Goal: Communication & Community: Answer question/provide support

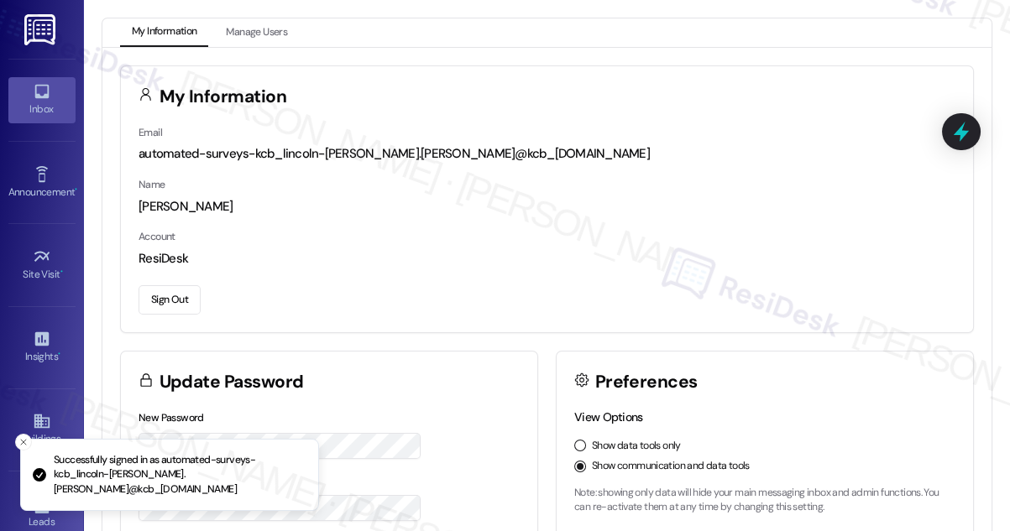
click at [48, 105] on div "Inbox" at bounding box center [42, 109] width 84 height 17
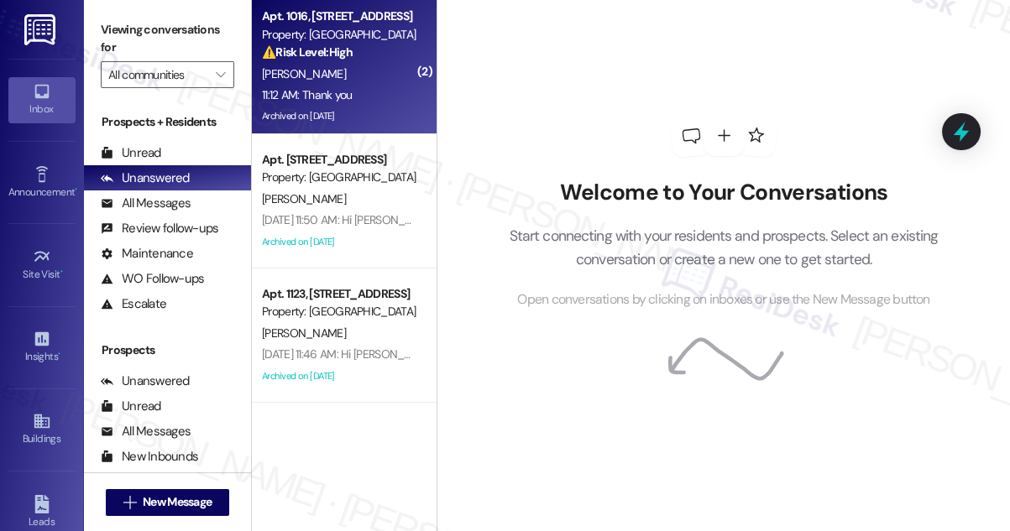
click at [341, 104] on div "11:12 AM: Thank you 11:12 AM: Thank you" at bounding box center [339, 95] width 159 height 21
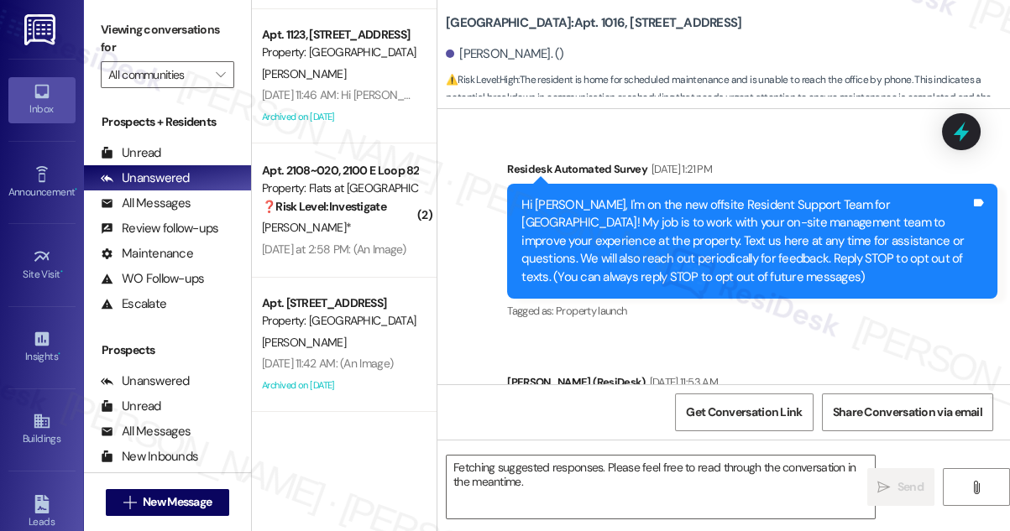
scroll to position [62210, 0]
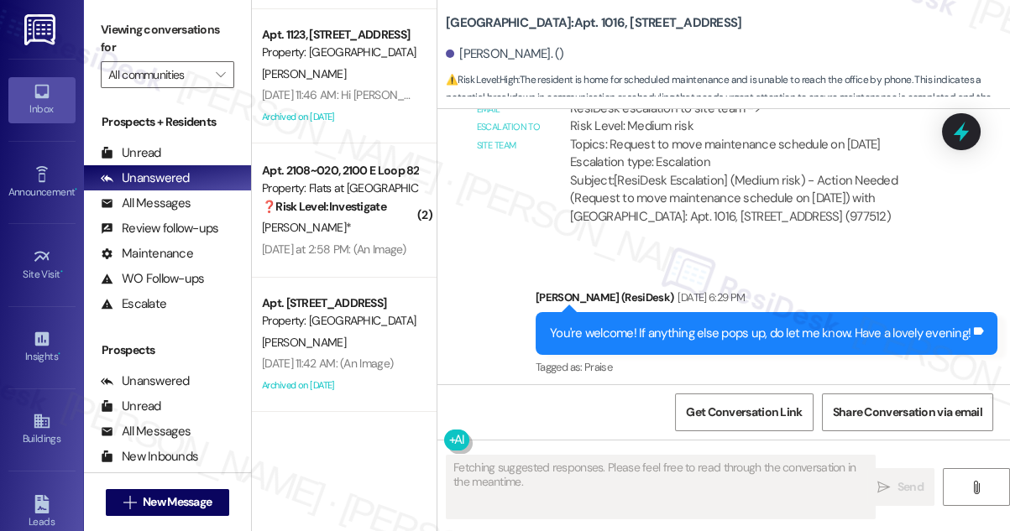
click at [691, 470] on div "I'm home [DATE] for maintenance please tell the office I just tried to call and…" at bounding box center [701, 488] width 449 height 36
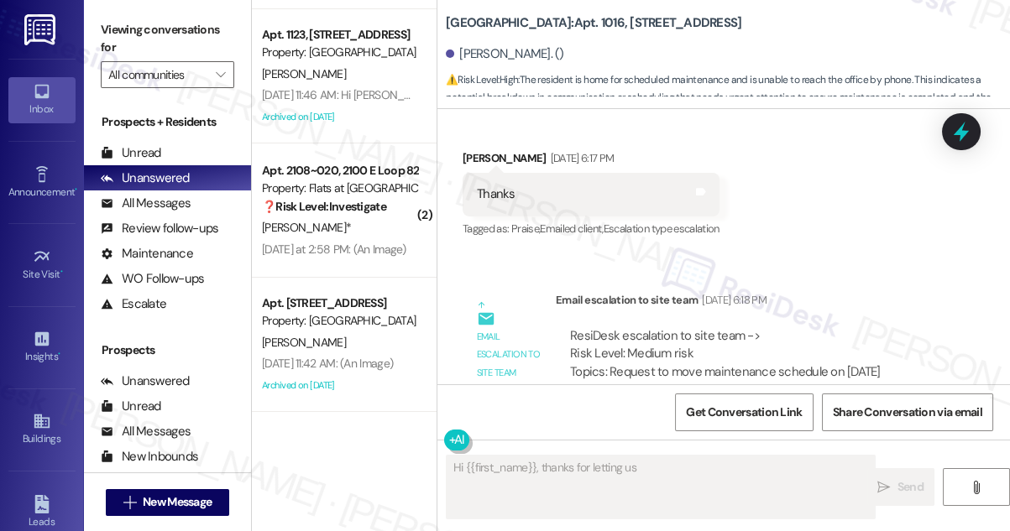
scroll to position [61982, 0]
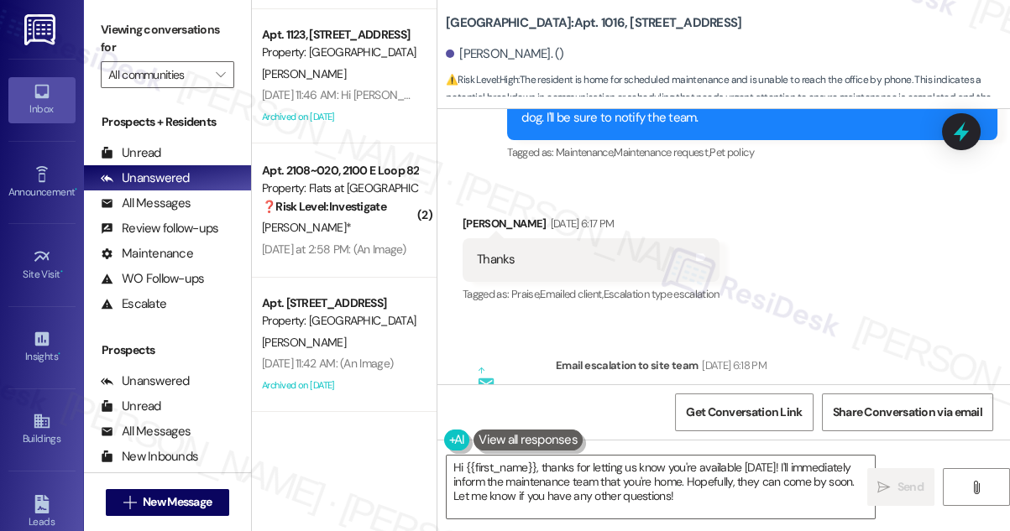
scroll to position [61829, 0]
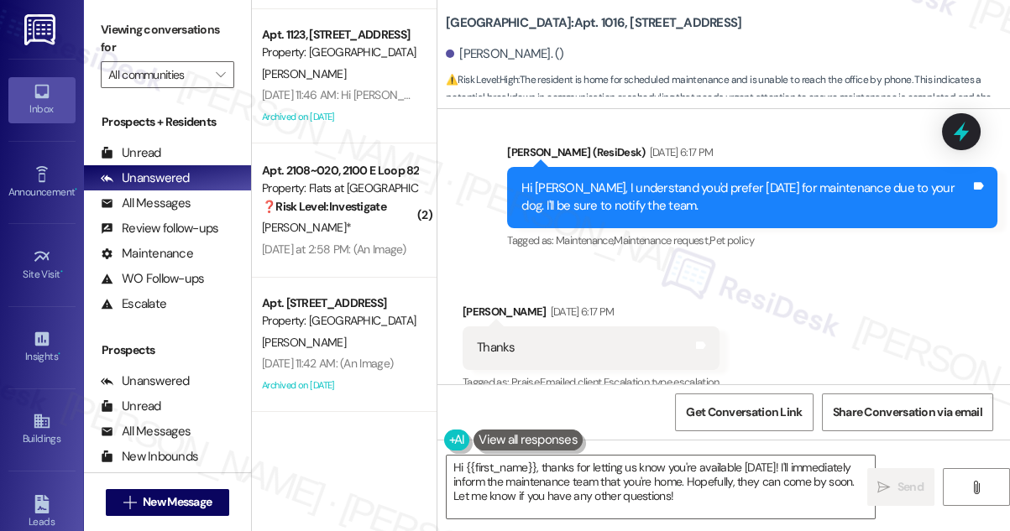
drag, startPoint x: 626, startPoint y: 230, endPoint x: 887, endPoint y: 230, distance: 260.3
click at [887, 481] on div "ResiDesk escalation to site team -> Risk Level: Medium risk Topics: Request to …" at bounding box center [754, 517] width 369 height 72
click at [868, 481] on div "ResiDesk escalation to site team -> Risk Level: Medium risk Topics: Request to …" at bounding box center [754, 517] width 369 height 72
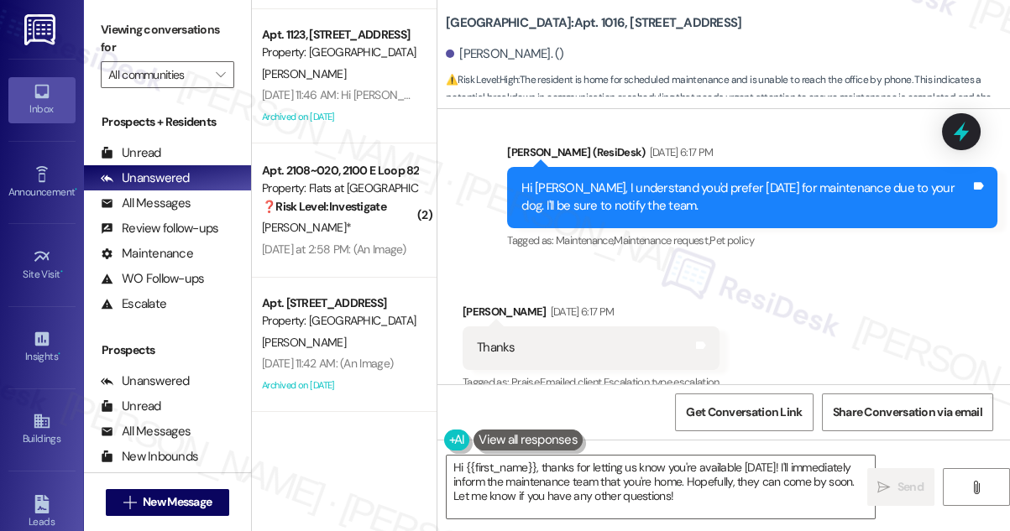
click at [868, 481] on div "ResiDesk escalation to site team -> Risk Level: Medium risk Topics: Request to …" at bounding box center [754, 517] width 369 height 72
click at [808, 481] on div "ResiDesk escalation to site team -> Risk Level: Medium risk Topics: Request to …" at bounding box center [754, 517] width 369 height 72
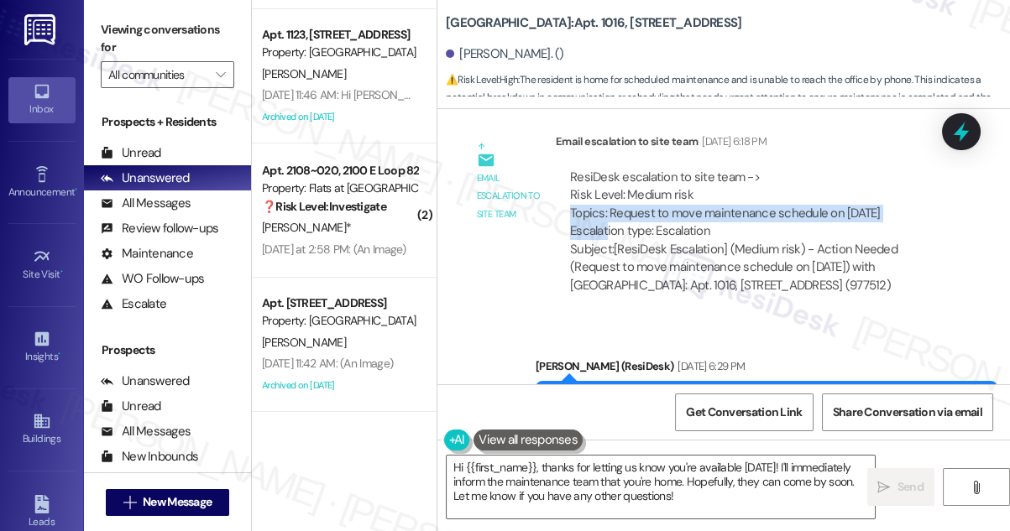
scroll to position [62210, 0]
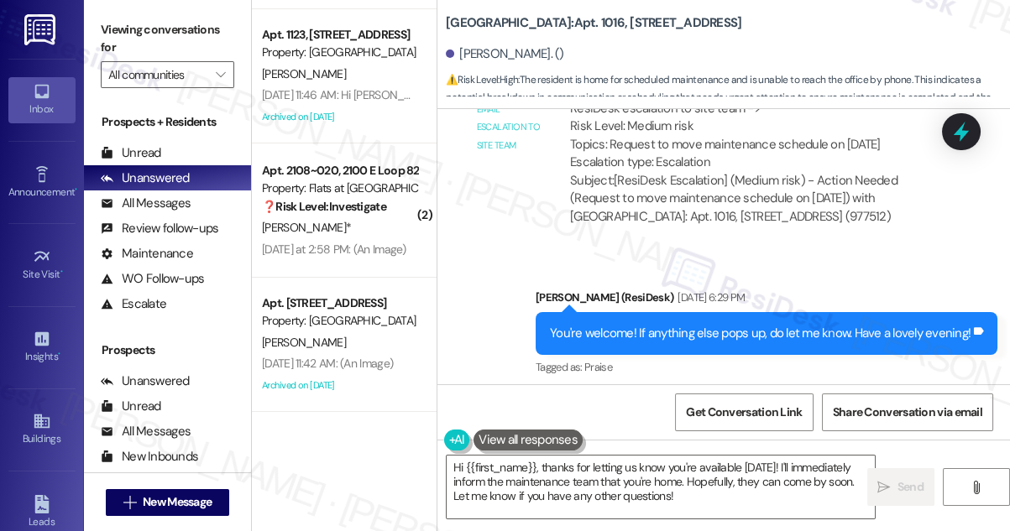
click at [598, 470] on div "I'm home [DATE] for maintenance please tell the office I just tried to call and…" at bounding box center [701, 488] width 449 height 36
copy div "I'm home [DATE] for maintenance please tell the office I just tried to call and…"
click at [812, 467] on textarea "Hi {{first_name}}, thanks for letting us know you're available [DATE]! I'll imm…" at bounding box center [661, 487] width 428 height 63
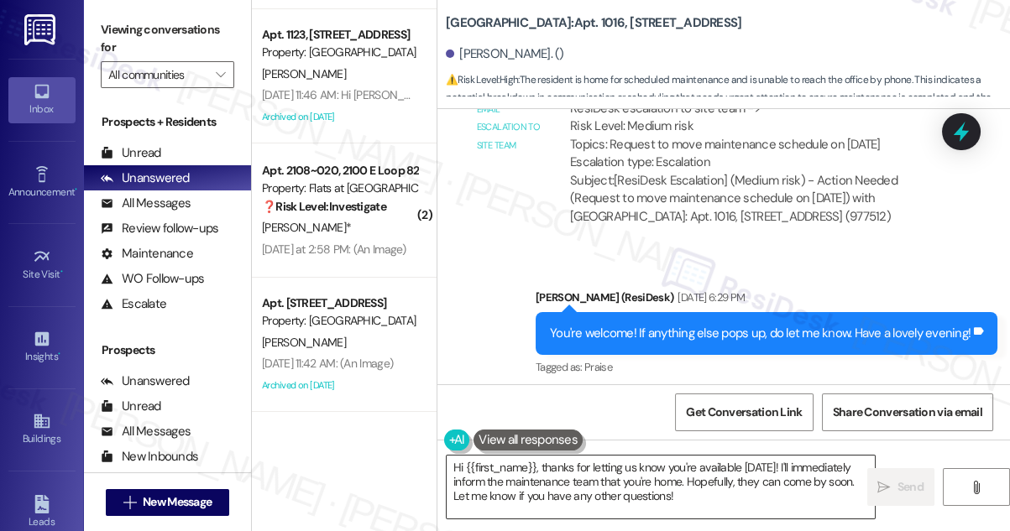
click at [813, 466] on textarea "Hi {{first_name}}, thanks for letting us know you're available [DATE]! I'll imm…" at bounding box center [661, 487] width 428 height 63
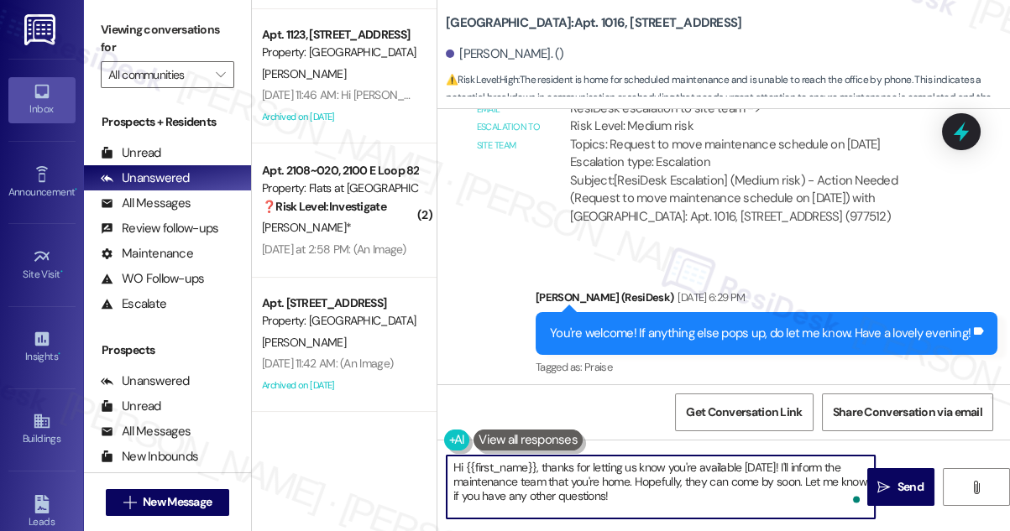
click at [491, 475] on textarea "Hi {{first_name}}, thanks for letting us know you're available [DATE]! I'll inf…" at bounding box center [661, 487] width 428 height 63
click at [661, 479] on textarea "Hi {{first_name}}, thanks for letting us know you're available [DATE]! I'll inf…" at bounding box center [661, 487] width 428 height 63
click at [585, 494] on textarea "Hi {{first_name}}, thanks for letting us know you're available [DATE]! I'll inf…" at bounding box center [661, 487] width 428 height 63
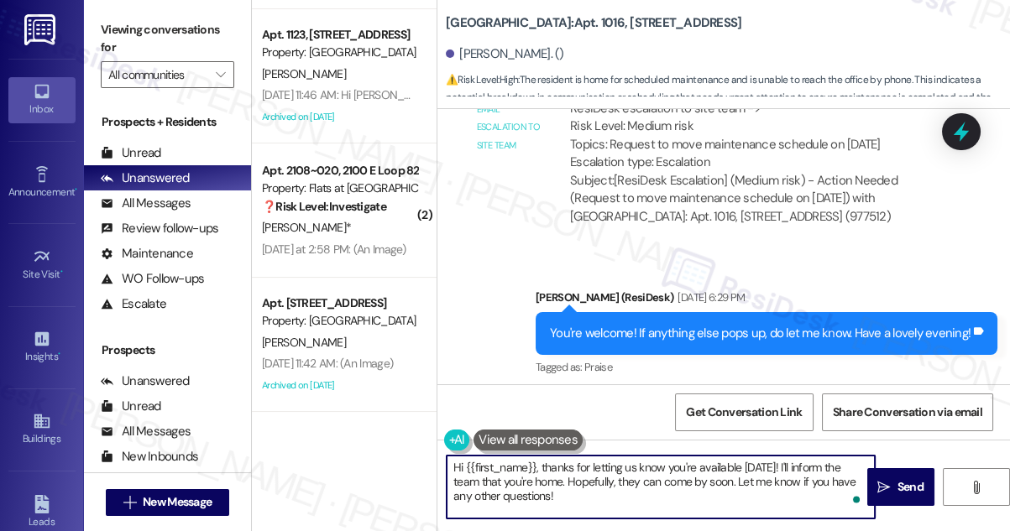
click at [739, 518] on div "Tagged as: Call request , Click to highlight conversations about Call request M…" at bounding box center [708, 530] width 490 height 24
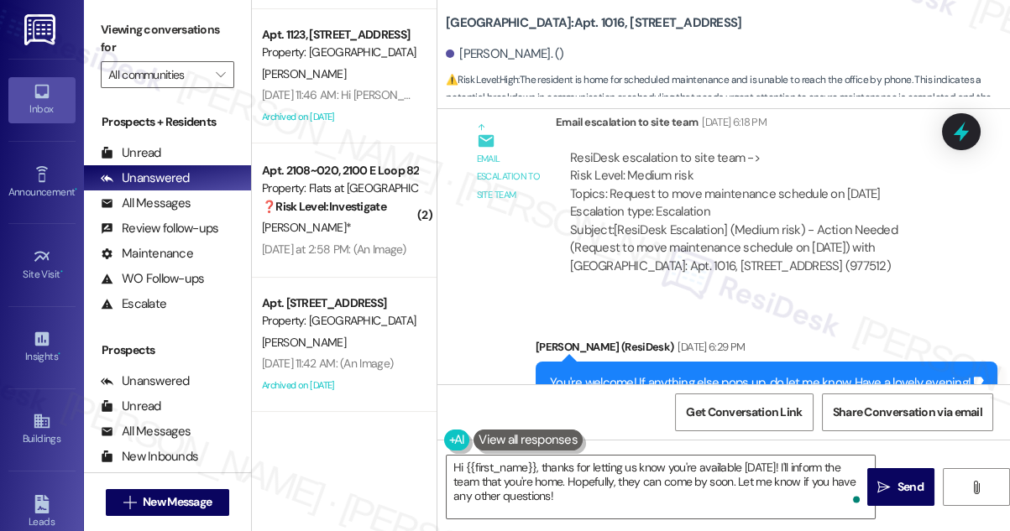
scroll to position [62059, 0]
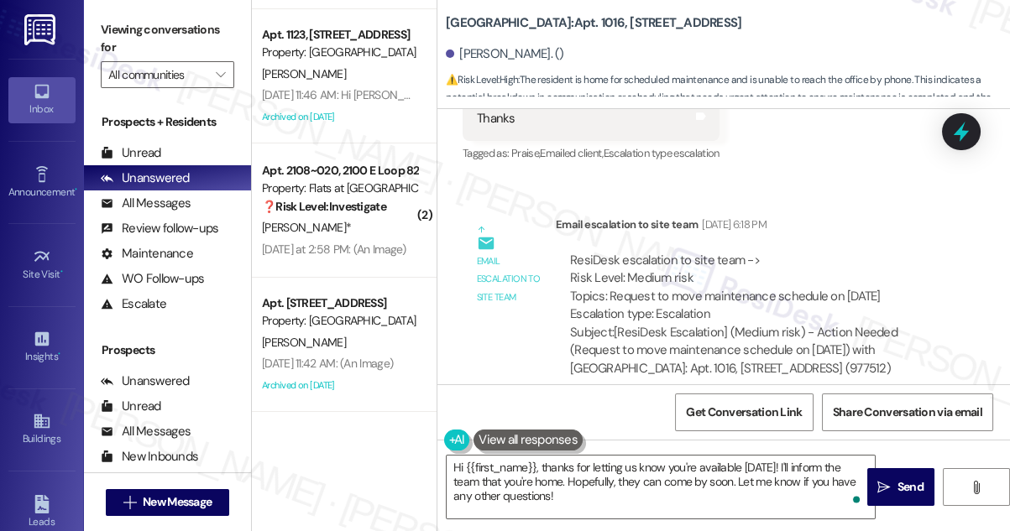
copy div "I'm home [DATE] for maintenance please tell the office I just tried to call and…"
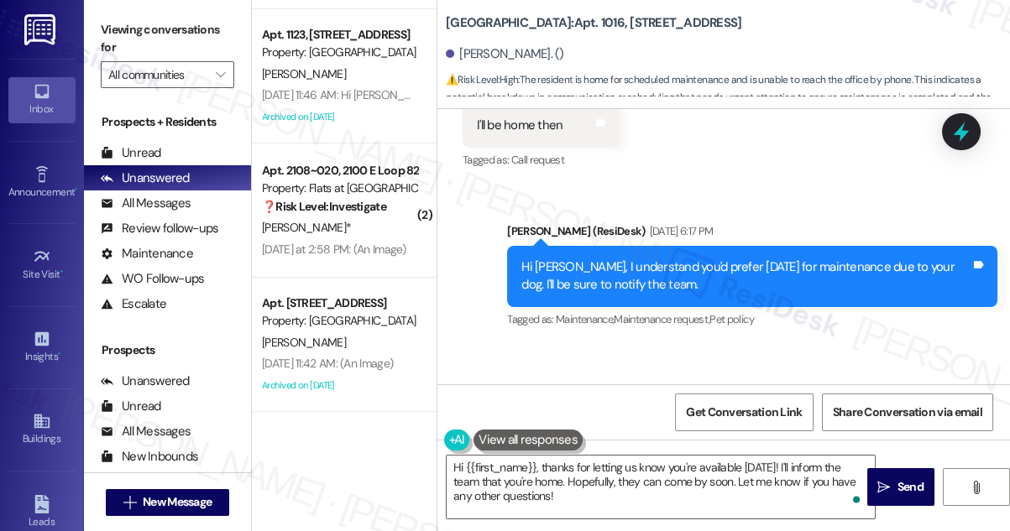
scroll to position [61829, 0]
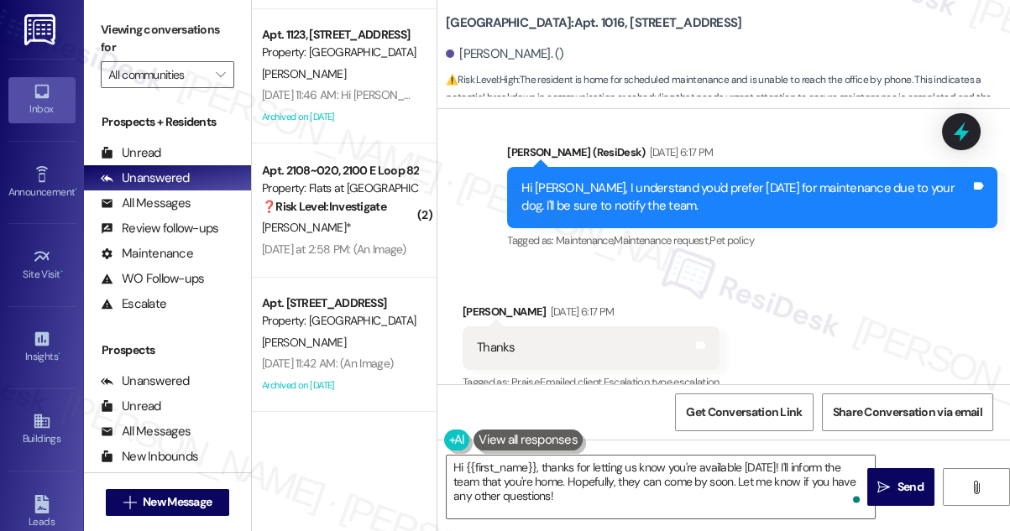
drag, startPoint x: 608, startPoint y: 238, endPoint x: 916, endPoint y: 237, distance: 308.1
click at [916, 481] on div "ResiDesk escalation to site team -> Risk Level: Medium risk Topics: Request to …" at bounding box center [754, 517] width 369 height 72
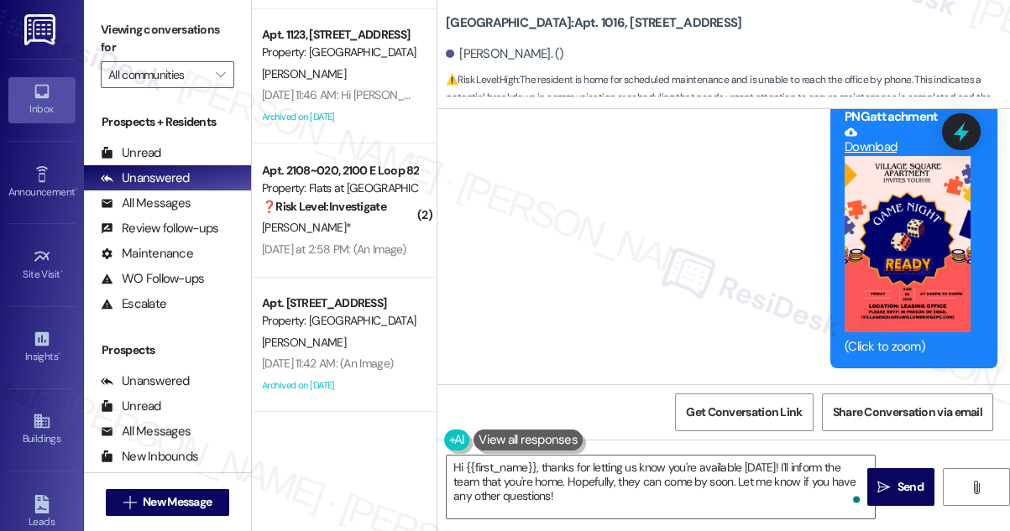
scroll to position [60684, 0]
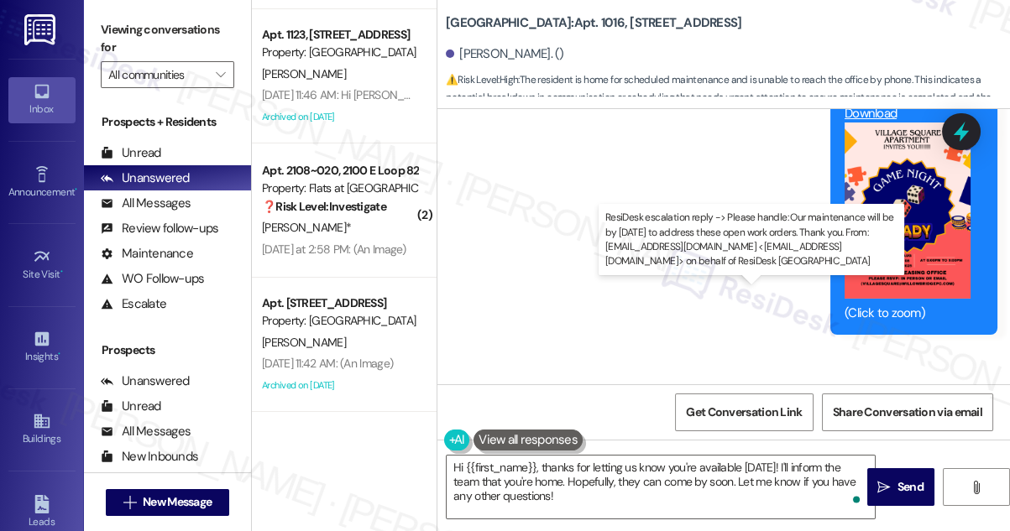
drag, startPoint x: 665, startPoint y: 313, endPoint x: 900, endPoint y: 314, distance: 235.1
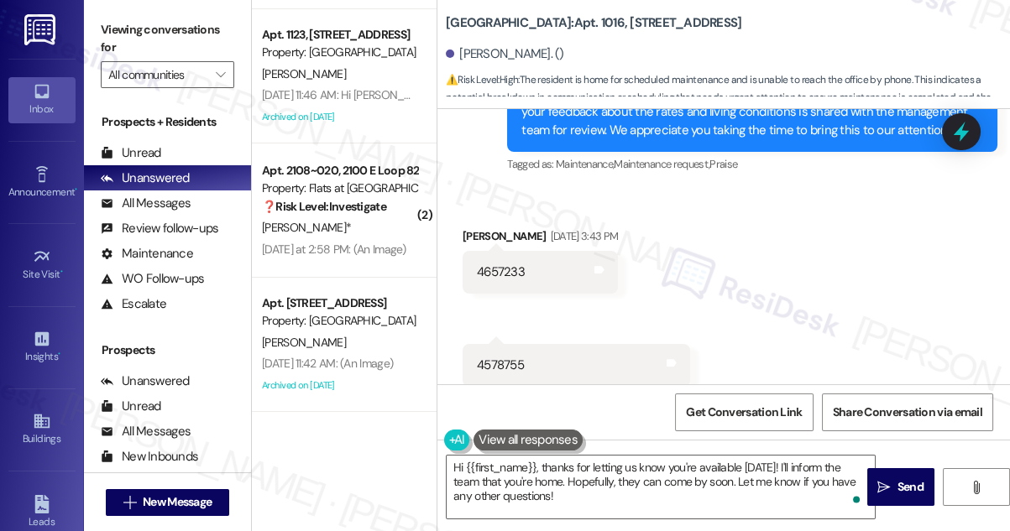
scroll to position [59615, 0]
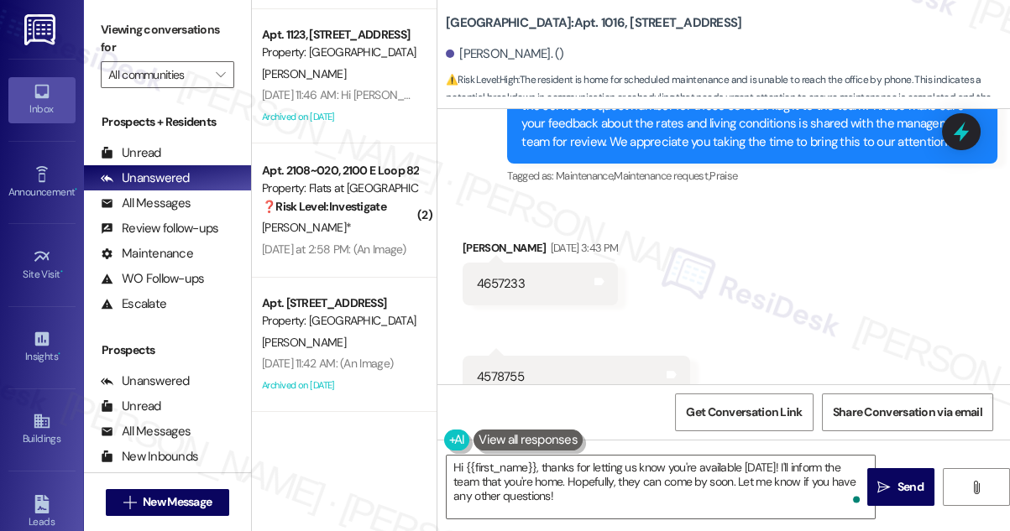
drag, startPoint x: 608, startPoint y: 264, endPoint x: 846, endPoint y: 285, distance: 239.4
click at [139, 35] on label "Viewing conversations for" at bounding box center [167, 39] width 133 height 44
click at [149, 30] on label "Viewing conversations for" at bounding box center [167, 39] width 133 height 44
drag, startPoint x: 609, startPoint y: 264, endPoint x: 653, endPoint y: 280, distance: 47.0
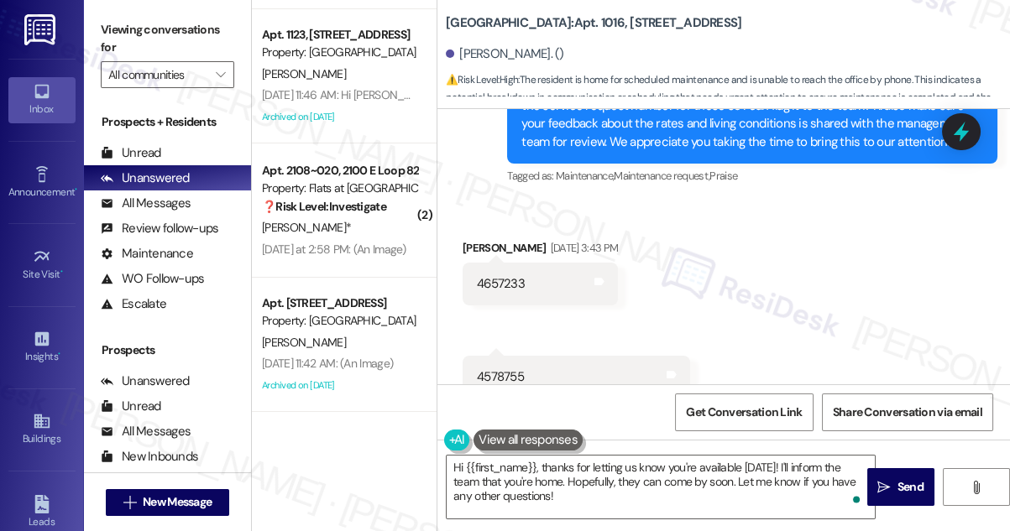
copy div "Follow up on WO#4657233 and 4578755 - vine and drywall issue"
click at [132, 23] on label "Viewing conversations for" at bounding box center [167, 39] width 133 height 44
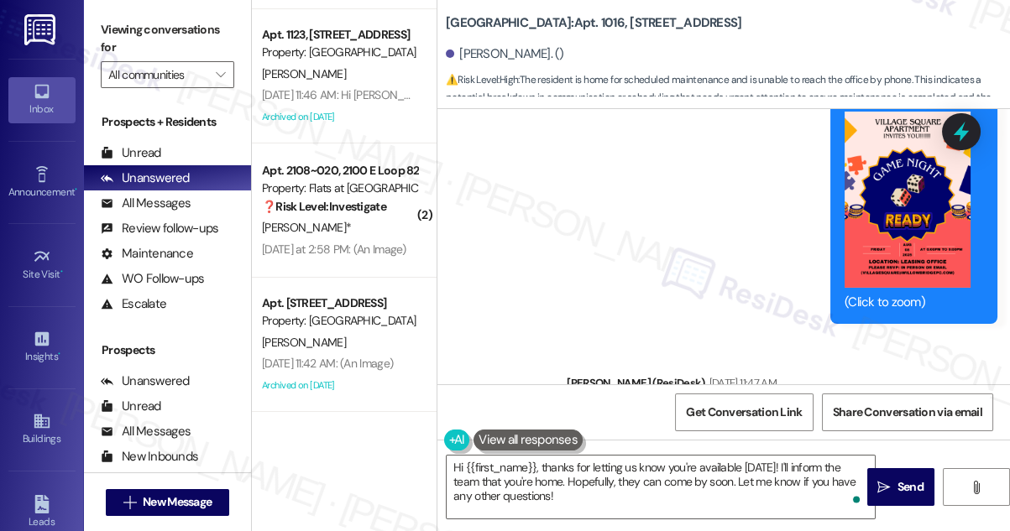
scroll to position [60684, 0]
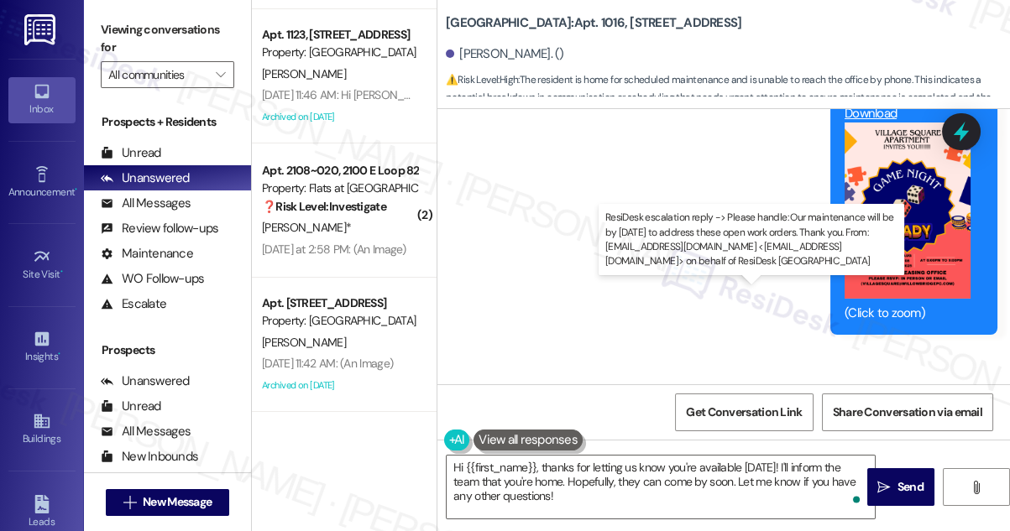
drag, startPoint x: 646, startPoint y: 312, endPoint x: 666, endPoint y: 325, distance: 23.8
copy div "Our maintenance will be by [DATE] to address these open work orders."
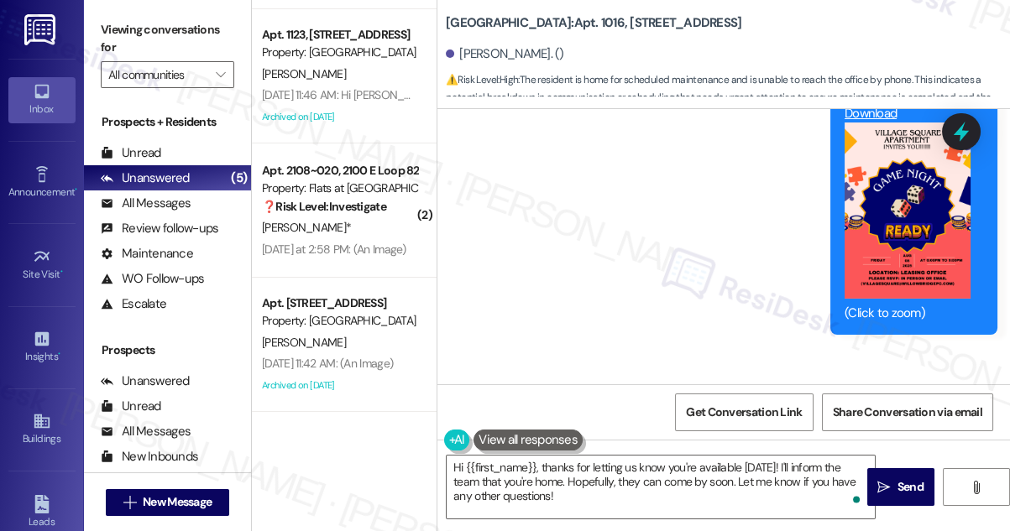
click at [120, 44] on label "Viewing conversations for" at bounding box center [167, 39] width 133 height 44
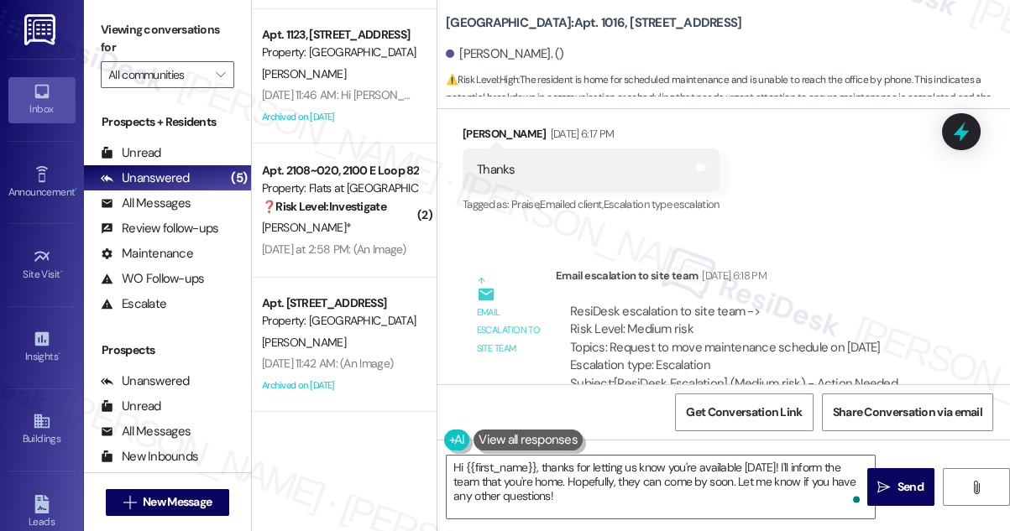
scroll to position [62210, 0]
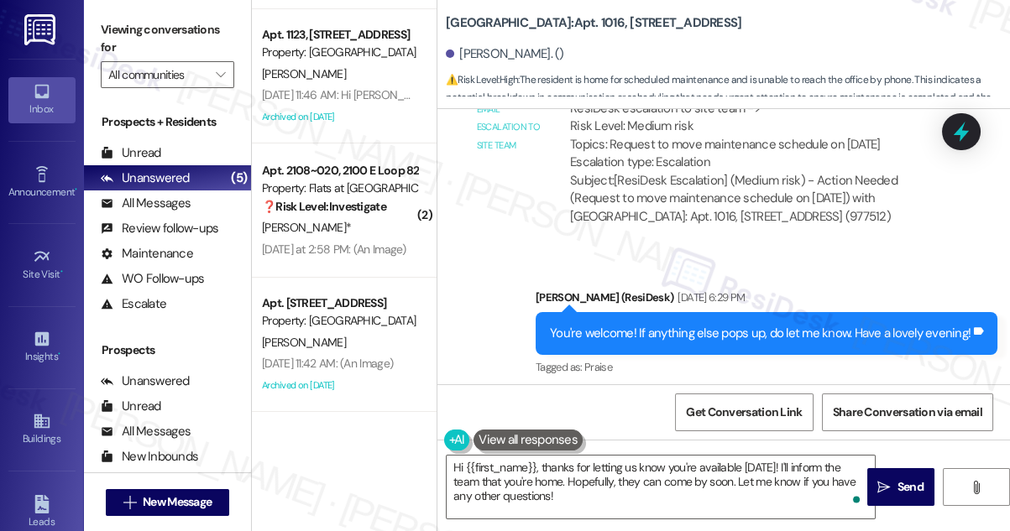
click at [545, 470] on div "I'm home [DATE] for maintenance please tell the office I just tried to call and…" at bounding box center [701, 488] width 449 height 36
copy div "I'm home [DATE] for maintenance please tell the office I just tried to call and…"
click at [139, 23] on label "Viewing conversations for" at bounding box center [167, 39] width 133 height 44
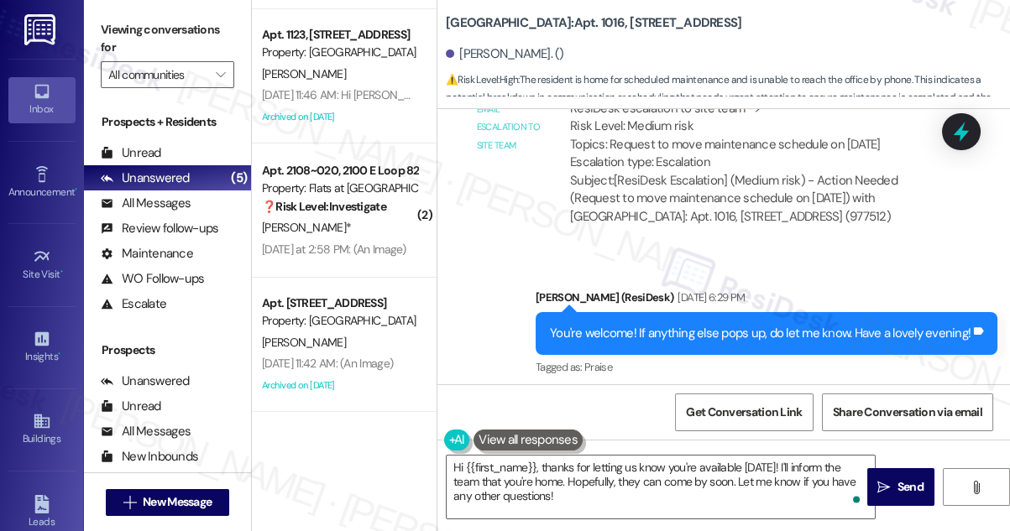
drag, startPoint x: 160, startPoint y: 29, endPoint x: 195, endPoint y: 23, distance: 34.9
click at [160, 29] on label "Viewing conversations for" at bounding box center [167, 39] width 133 height 44
click at [137, 33] on label "Viewing conversations for" at bounding box center [167, 39] width 133 height 44
click at [141, 29] on label "Viewing conversations for" at bounding box center [167, 39] width 133 height 44
drag, startPoint x: 455, startPoint y: 57, endPoint x: 500, endPoint y: 53, distance: 45.5
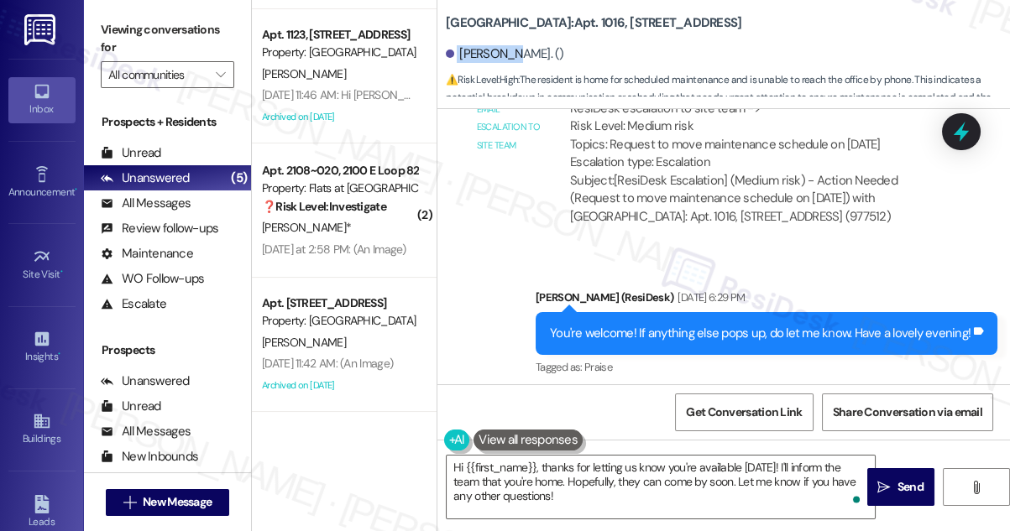
click at [500, 53] on div "[PERSON_NAME]. ()" at bounding box center [505, 54] width 118 height 18
copy div "[PERSON_NAME]"
click at [139, 6] on div "Viewing conversations for All communities " at bounding box center [167, 52] width 167 height 105
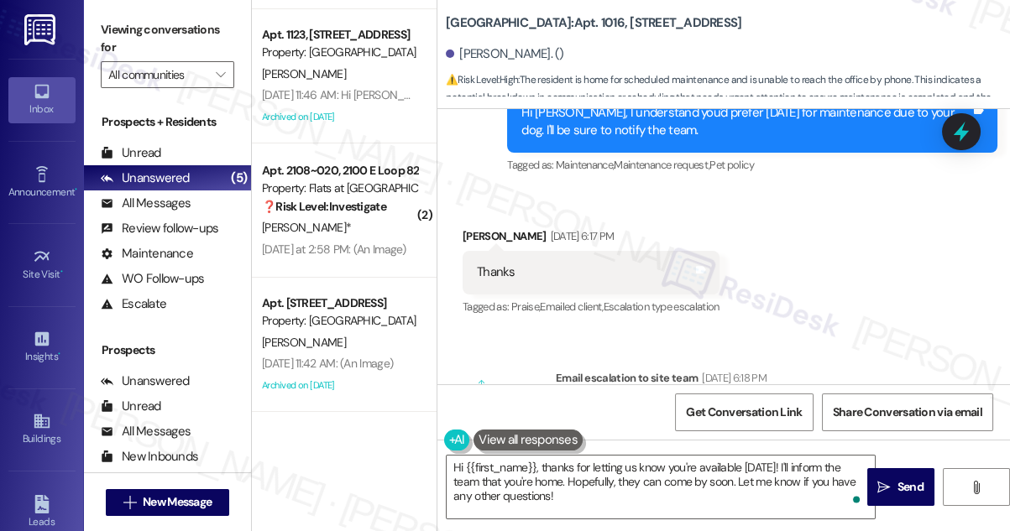
scroll to position [61906, 0]
click at [697, 477] on div "Subject: [ResiDesk Escalation] (Medium risk) - Action Needed (Request to move m…" at bounding box center [754, 504] width 369 height 54
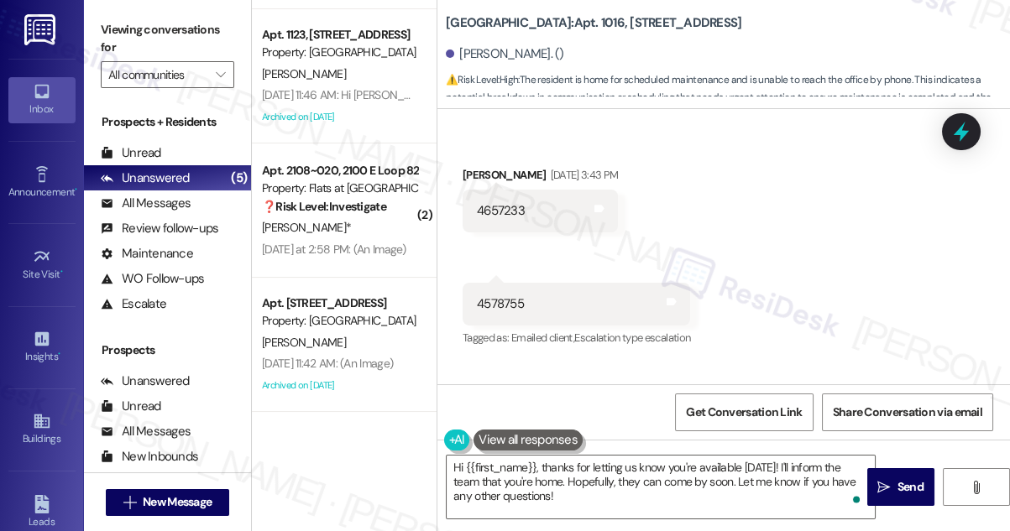
scroll to position [59692, 0]
drag, startPoint x: 648, startPoint y: 256, endPoint x: 837, endPoint y: 254, distance: 188.9
click at [159, 39] on label "Viewing conversations for" at bounding box center [167, 39] width 133 height 44
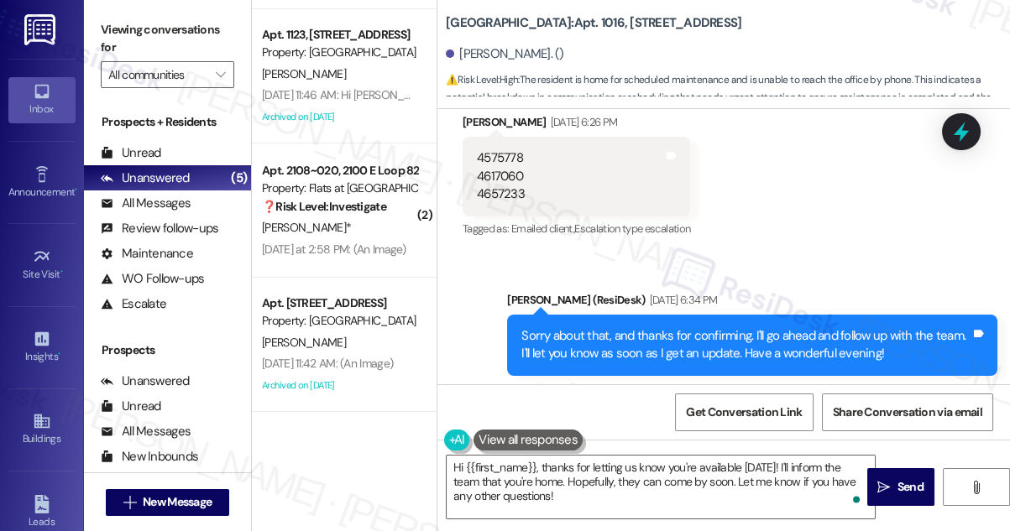
scroll to position [55800, 0]
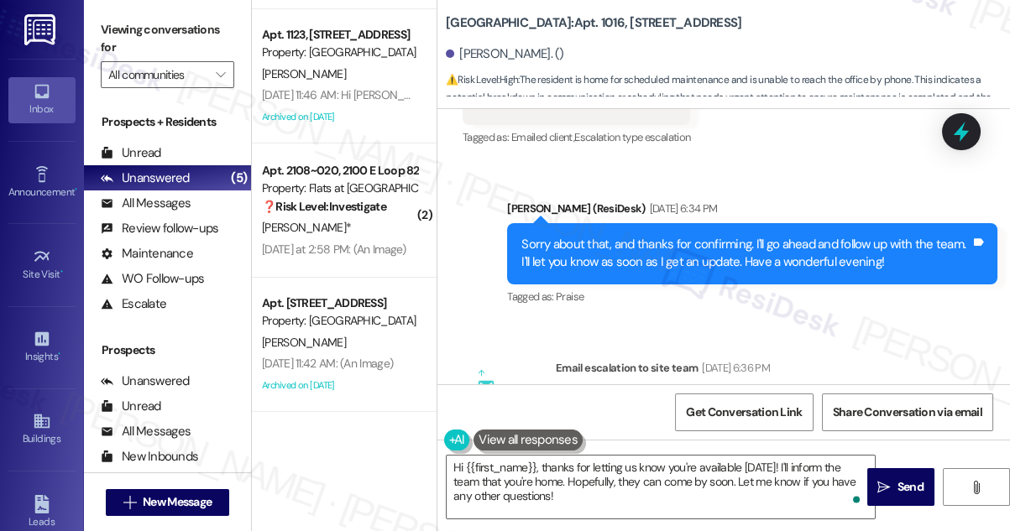
click at [118, 25] on label "Viewing conversations for" at bounding box center [167, 39] width 133 height 44
click at [700, 395] on div "ResiDesk escalation to site team -> Risk Level: Medium risk Topics: Follow up o…" at bounding box center [754, 440] width 369 height 90
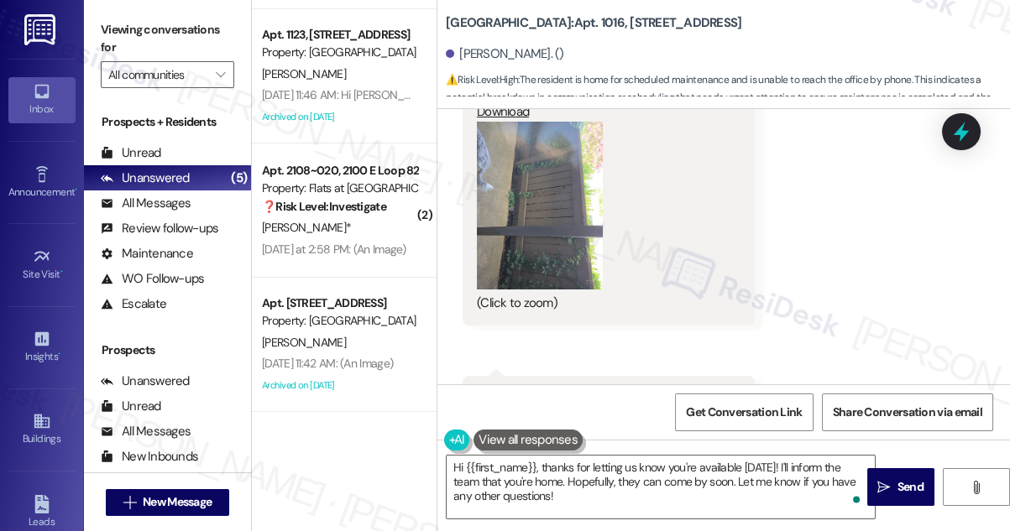
scroll to position [62210, 0]
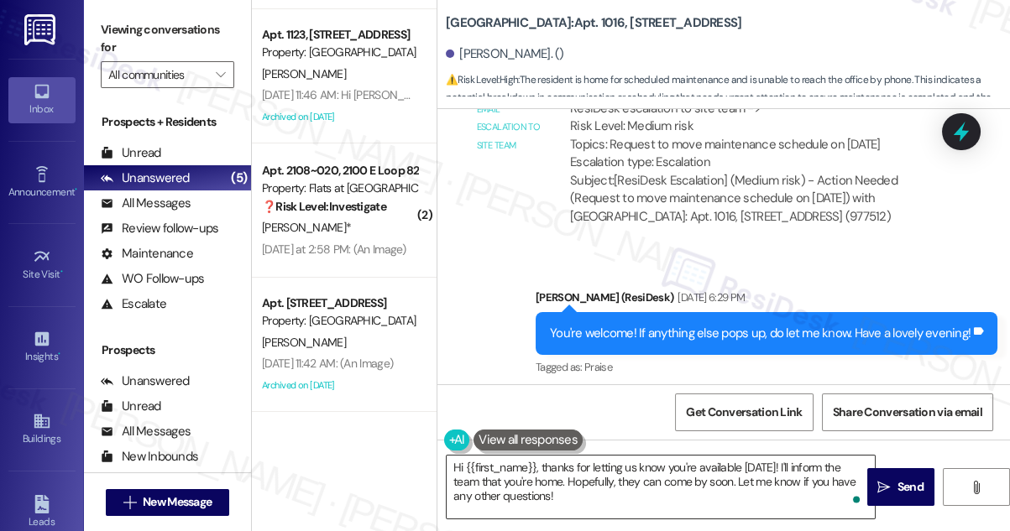
click at [515, 487] on textarea "Hi {{first_name}}, thanks for letting us know you're available [DATE]! I'll inf…" at bounding box center [661, 487] width 428 height 63
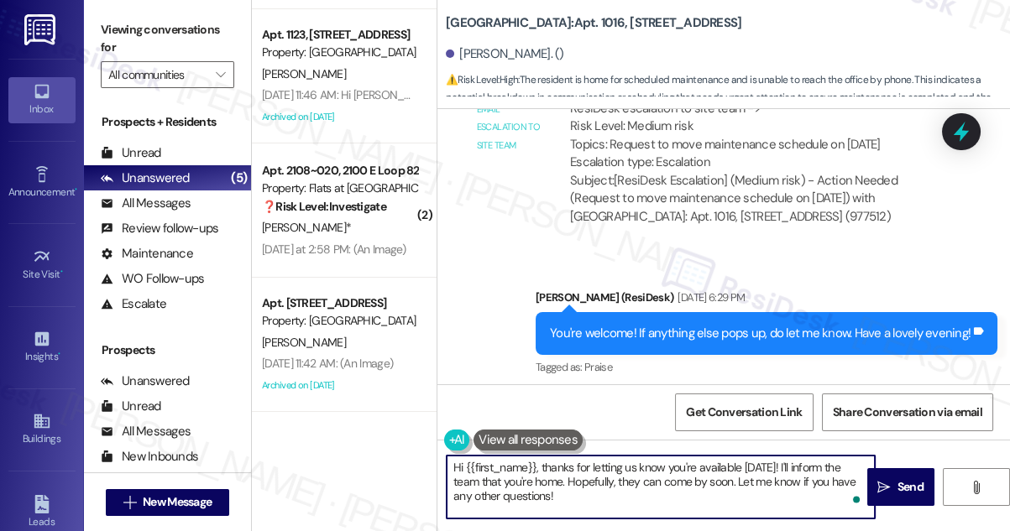
click at [515, 486] on textarea "Hi {{first_name}}, thanks for letting us know you're available [DATE]! I'll inf…" at bounding box center [661, 487] width 428 height 63
click at [610, 486] on textarea "Hi {{first_name}}, thanks for letting us know you're available [DATE]! I'll inf…" at bounding box center [661, 487] width 428 height 63
click at [727, 487] on textarea "Hi {{first_name}}, thanks for letting us know you're available [DATE]! I'll inf…" at bounding box center [661, 487] width 428 height 63
drag, startPoint x: 638, startPoint y: 501, endPoint x: 588, endPoint y: 472, distance: 58.3
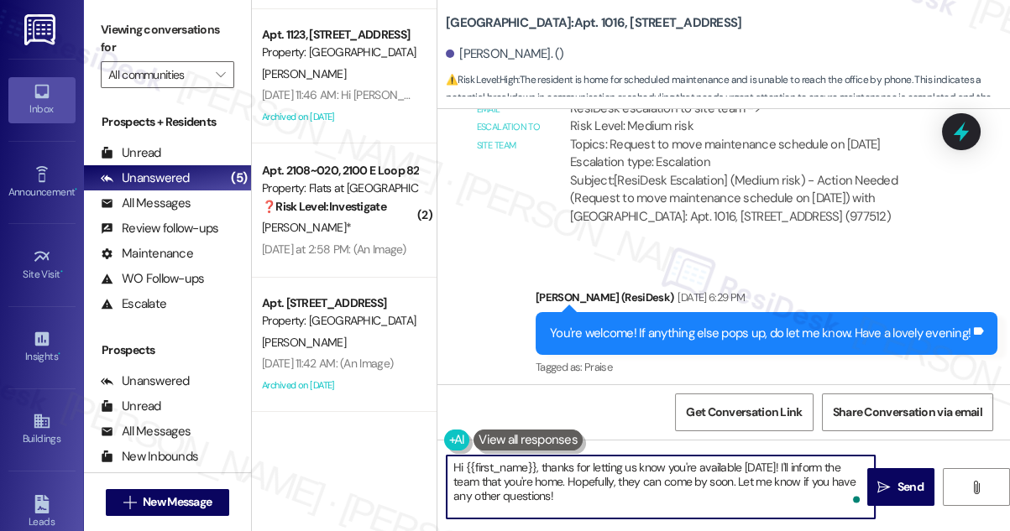
click at [588, 472] on textarea "Hi {{first_name}}, thanks for letting us know you're available [DATE]! I'll inf…" at bounding box center [661, 487] width 428 height 63
click at [604, 476] on textarea "Hi {{first_name}}, thanks for letting us know you're available [DATE]! I'll inf…" at bounding box center [661, 487] width 428 height 63
click at [694, 489] on textarea "Hi {{first_name}}, thanks for letting us know you're available [DATE]! I'll inf…" at bounding box center [661, 487] width 428 height 63
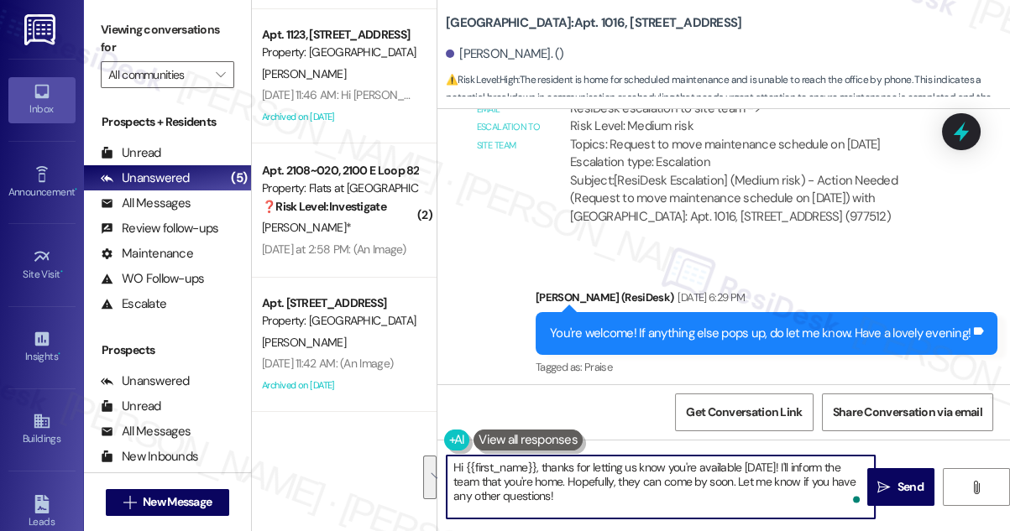
click at [775, 488] on textarea "Hi {{first_name}}, thanks for letting us know you're available [DATE]! I'll inf…" at bounding box center [661, 487] width 428 height 63
drag, startPoint x: 539, startPoint y: 480, endPoint x: 704, endPoint y: 478, distance: 164.6
click at [704, 478] on textarea "Hi {{first_name}}, thanks for letting us know you're available [DATE]! I'll inf…" at bounding box center [661, 487] width 428 height 63
click at [677, 500] on textarea "Hi {{first_name}}, thanks for letting us know you're available [DATE]! I'll inf…" at bounding box center [661, 487] width 428 height 63
type textarea "Hi {{first_name}}, thanks for letting us know you're available [DATE]! I'll inf…"
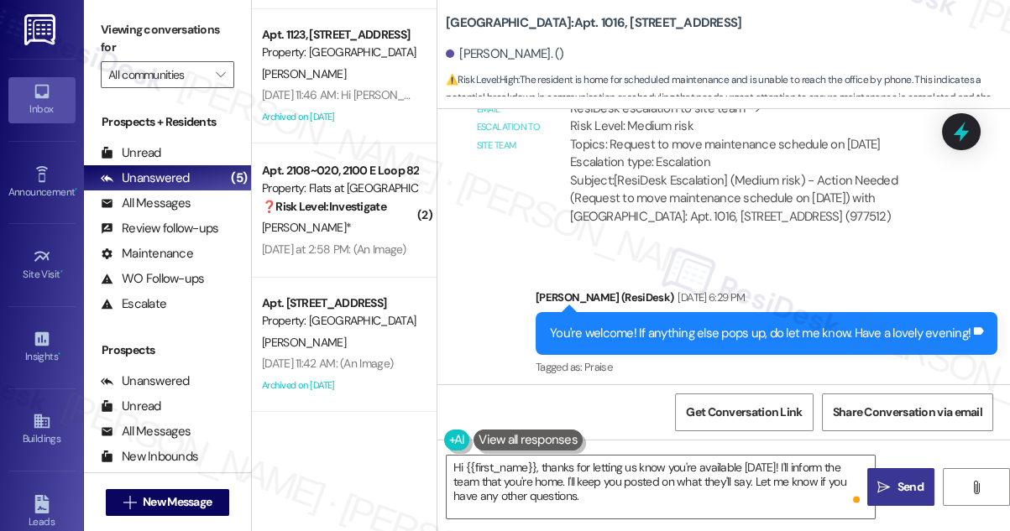
click at [898, 477] on button " Send" at bounding box center [900, 487] width 67 height 38
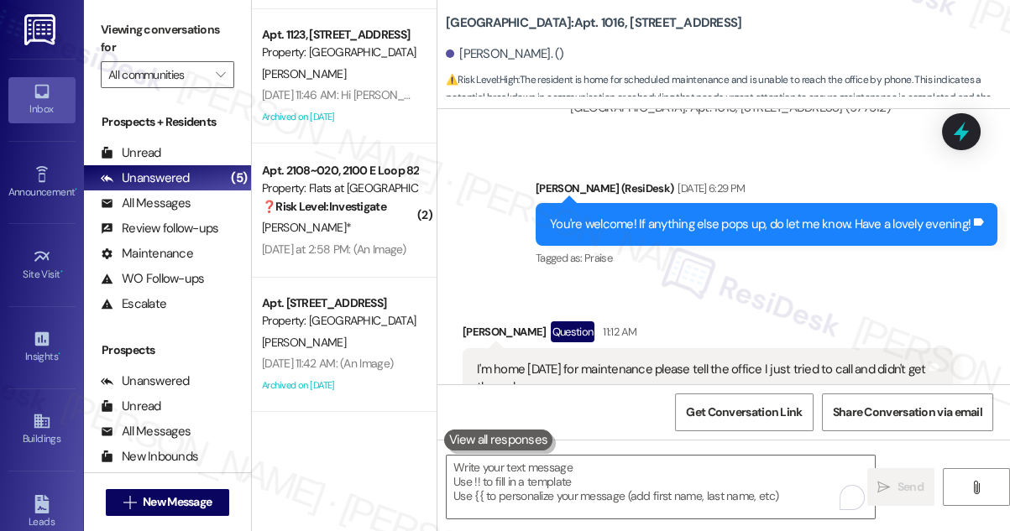
scroll to position [62364, 0]
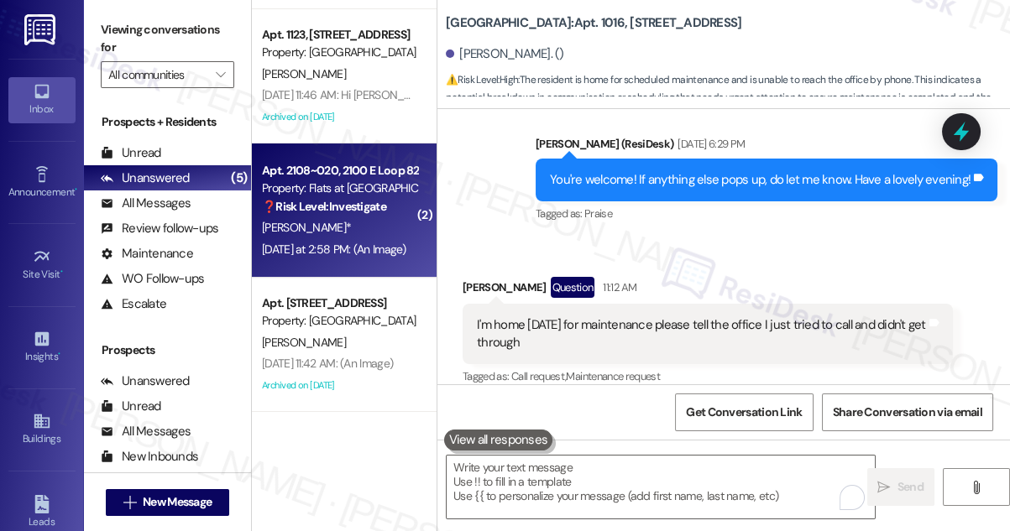
click at [377, 211] on strong "❓ Risk Level: Investigate" at bounding box center [324, 206] width 124 height 15
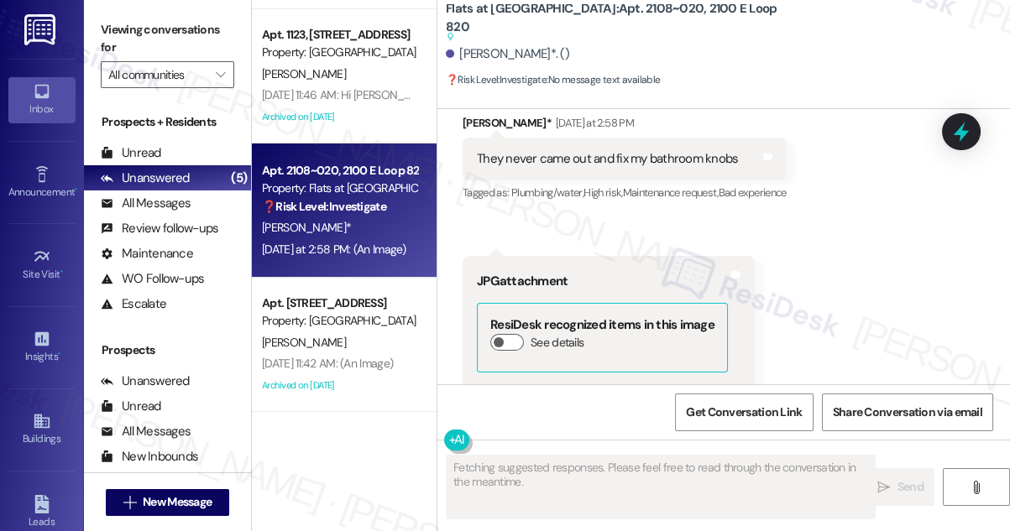
scroll to position [3573, 0]
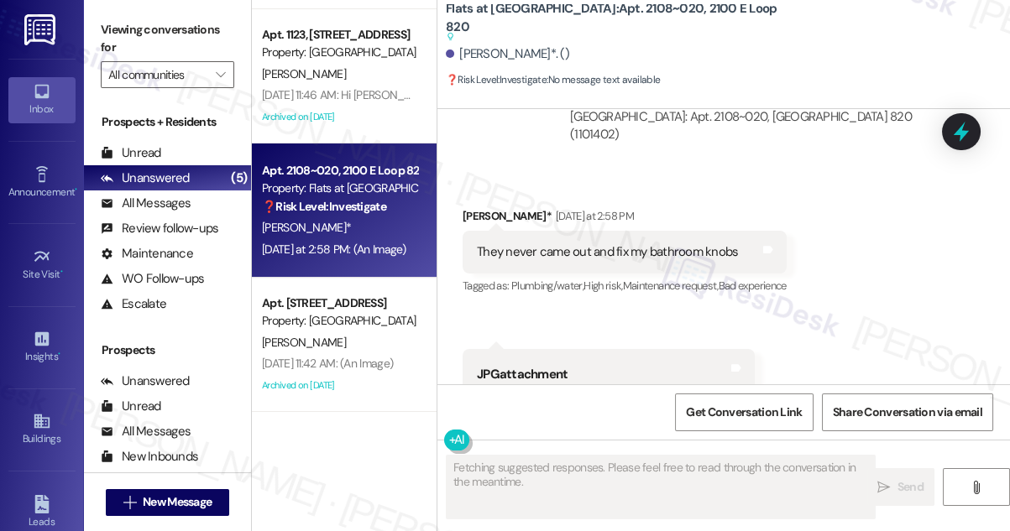
click at [589, 243] on div "They never came out and fix my bathroom knobs" at bounding box center [607, 252] width 261 height 18
click at [588, 243] on div "They never came out and fix my bathroom knobs" at bounding box center [607, 252] width 261 height 18
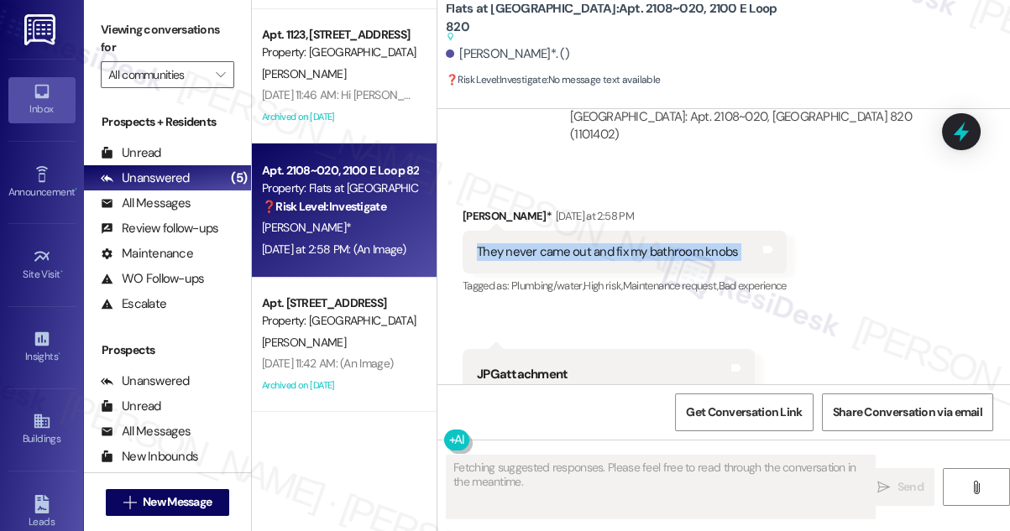
click at [588, 243] on div "They never came out and fix my bathroom knobs" at bounding box center [607, 252] width 261 height 18
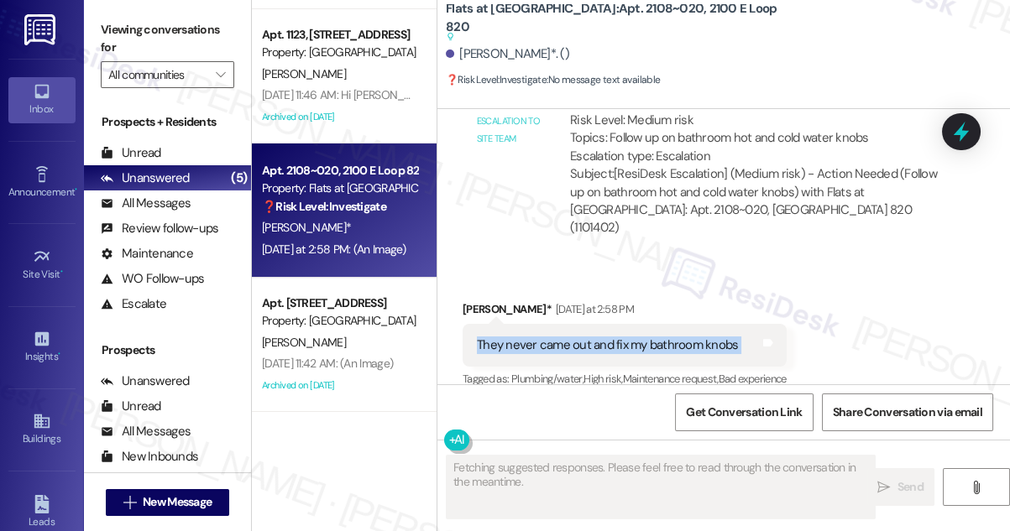
scroll to position [3268, 0]
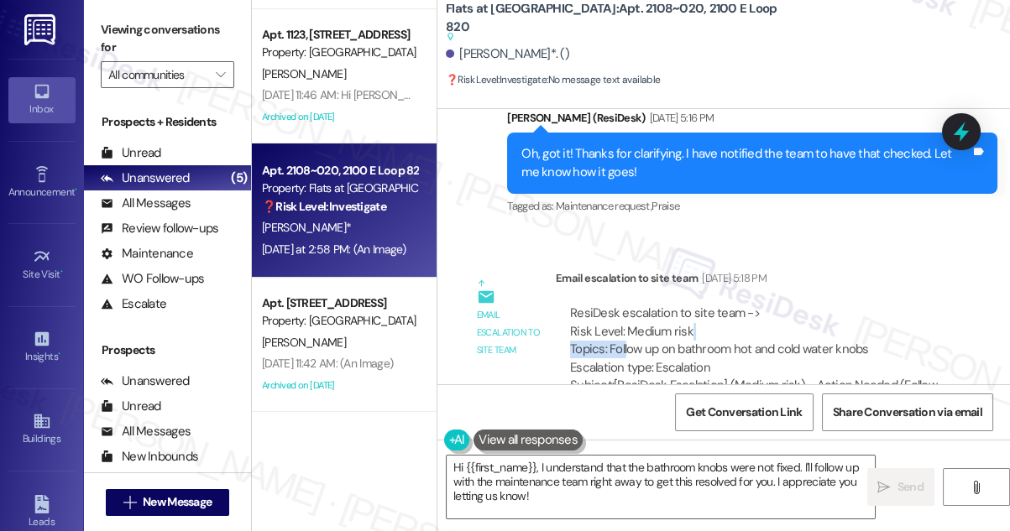
drag, startPoint x: 625, startPoint y: 335, endPoint x: 889, endPoint y: 313, distance: 264.5
click at [889, 313] on div "ResiDesk escalation to site team -> Risk Level: Medium risk Topics: Follow up o…" at bounding box center [754, 341] width 369 height 72
click at [851, 327] on div "ResiDesk escalation to site team -> Risk Level: Medium risk Topics: Follow up o…" at bounding box center [754, 341] width 369 height 72
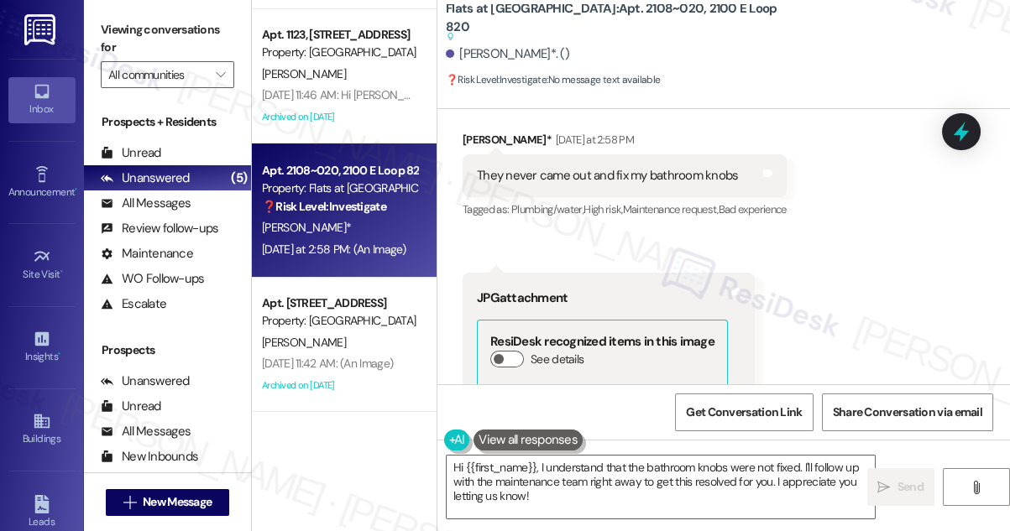
scroll to position [3573, 0]
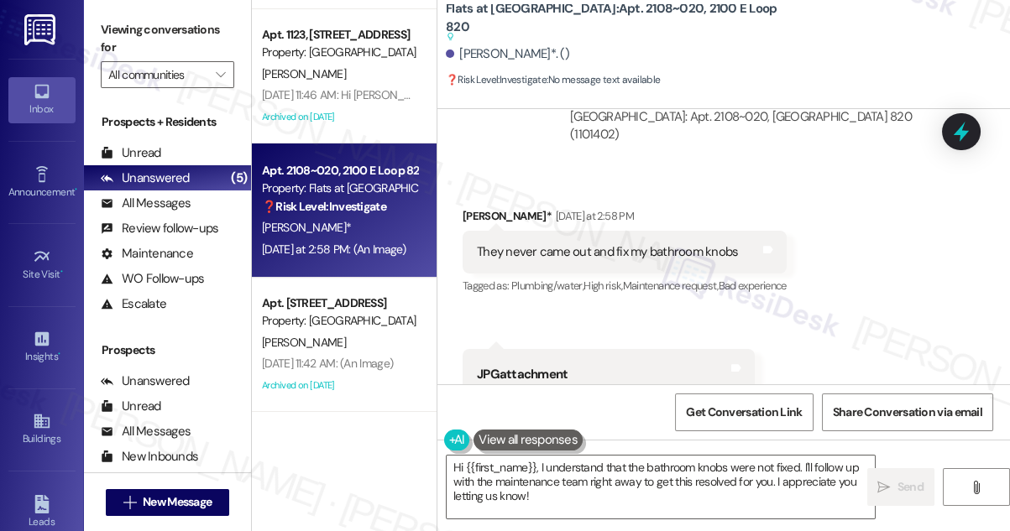
click at [630, 243] on div "They never came out and fix my bathroom knobs" at bounding box center [607, 252] width 261 height 18
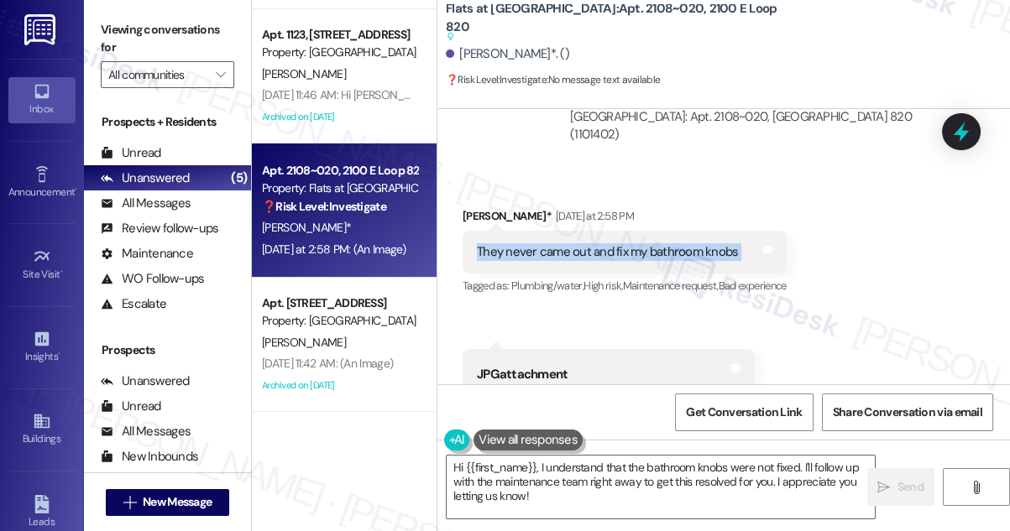
click at [630, 243] on div "They never came out and fix my bathroom knobs" at bounding box center [607, 252] width 261 height 18
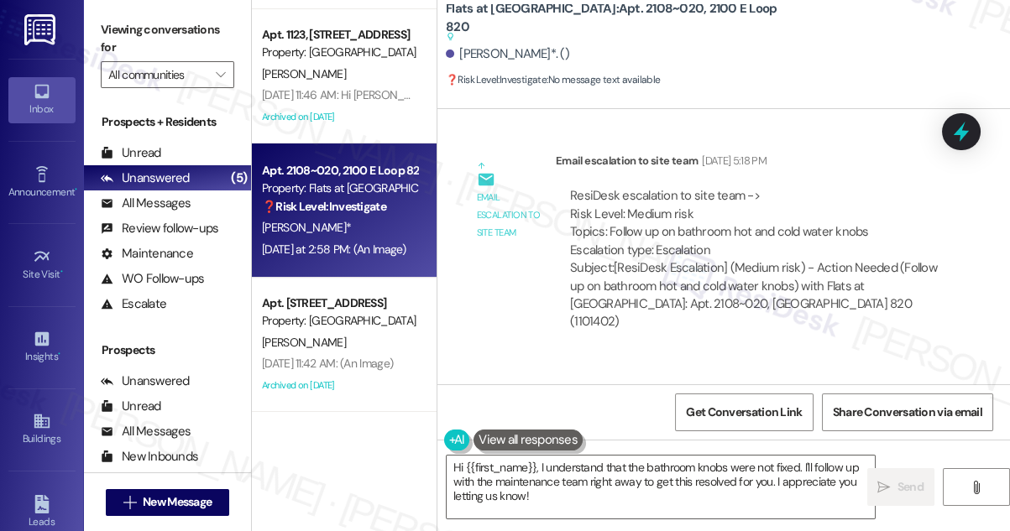
scroll to position [3268, 0]
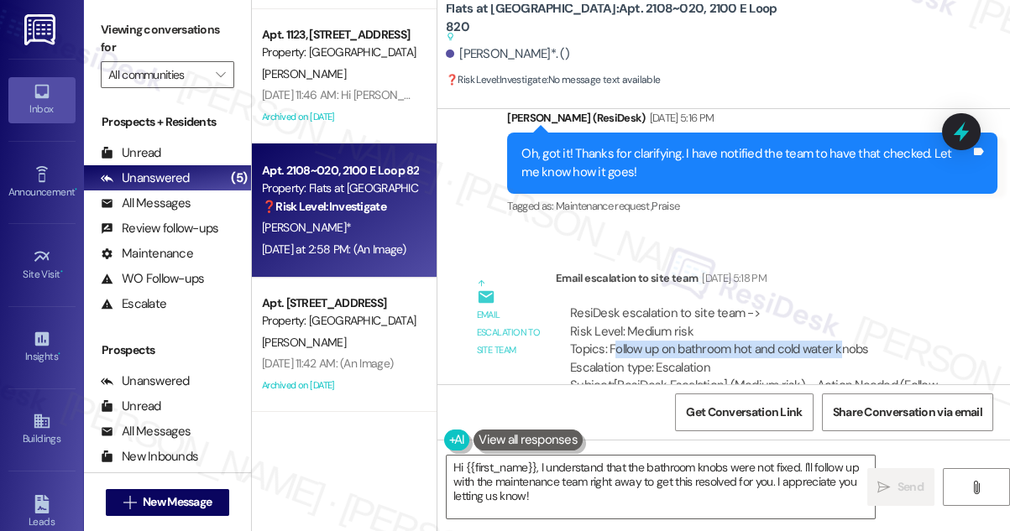
drag, startPoint x: 614, startPoint y: 337, endPoint x: 844, endPoint y: 341, distance: 230.1
click at [844, 341] on div "ResiDesk escalation to site team -> Risk Level: Medium risk Topics: Follow up o…" at bounding box center [754, 341] width 369 height 72
click at [853, 341] on div "ResiDesk escalation to site team -> Risk Level: Medium risk Topics: Follow up o…" at bounding box center [754, 341] width 369 height 72
drag, startPoint x: 861, startPoint y: 335, endPoint x: 610, endPoint y: 335, distance: 251.9
click at [610, 335] on div "ResiDesk escalation to site team -> Risk Level: Medium risk Topics: Follow up o…" at bounding box center [754, 341] width 369 height 72
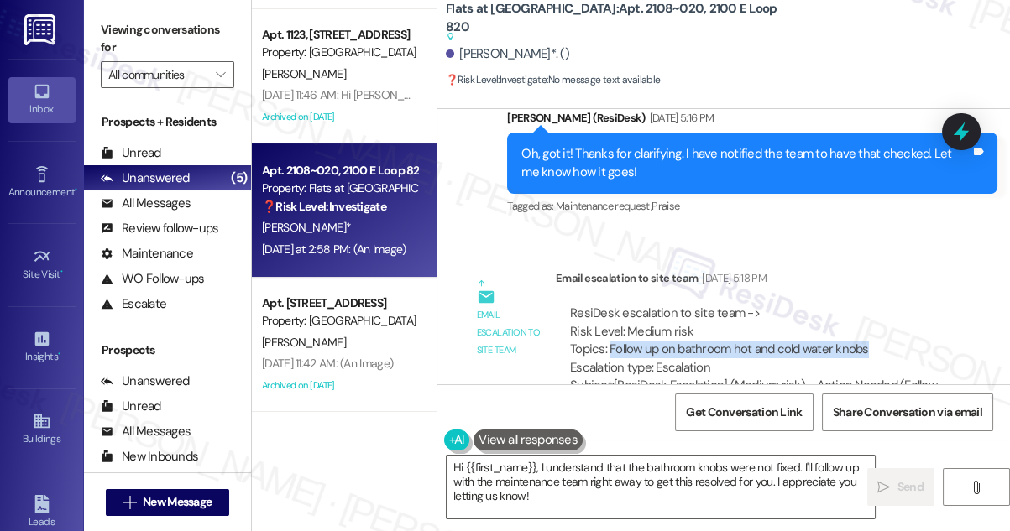
copy div "Follow up on bathroom hot and cold water knobs"
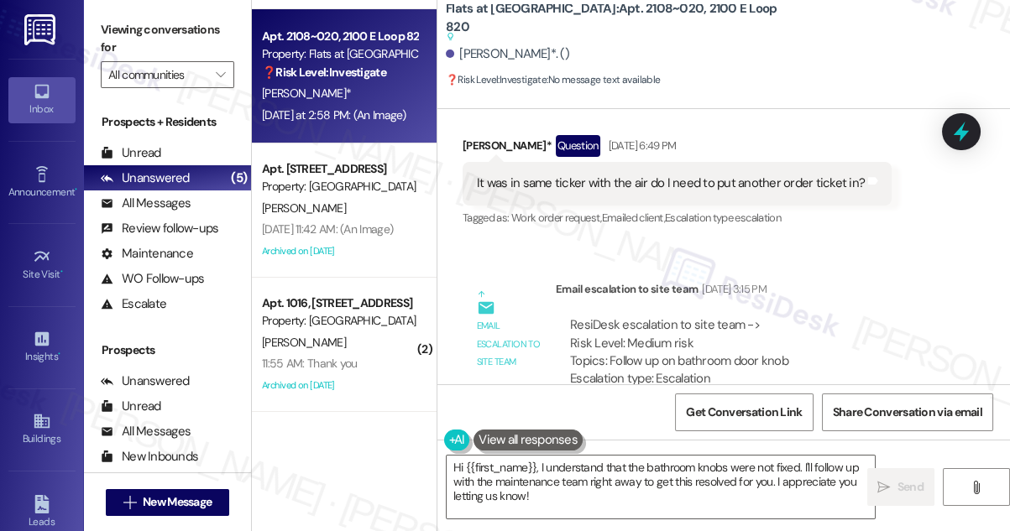
scroll to position [2123, 0]
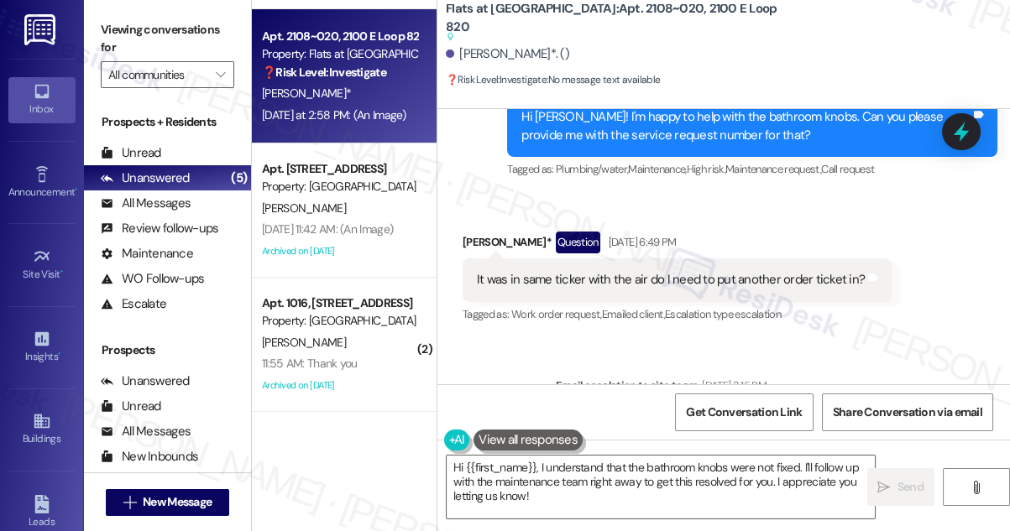
click at [698, 271] on div "It was in same ticker with the air do I need to put another order ticket in?" at bounding box center [671, 280] width 388 height 18
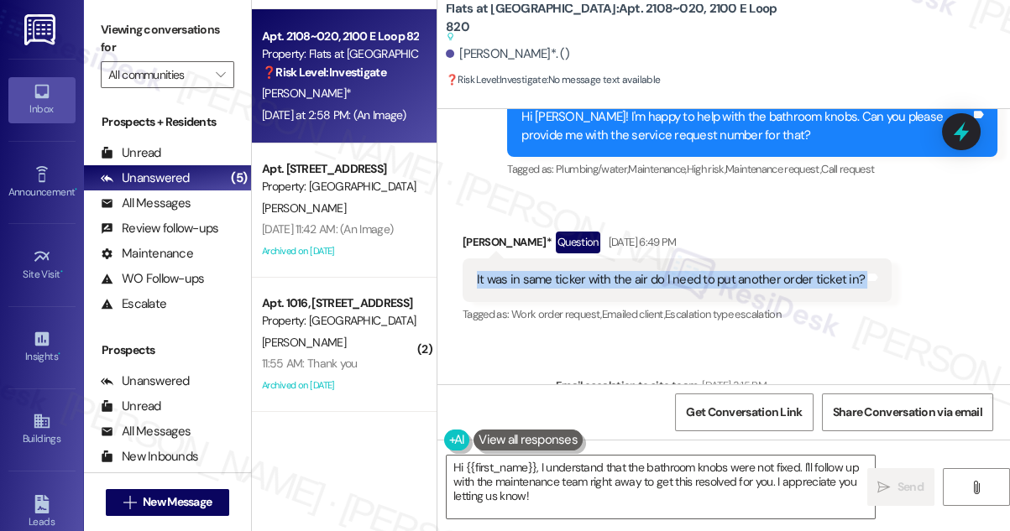
click at [698, 271] on div "It was in same ticker with the air do I need to put another order ticket in?" at bounding box center [671, 280] width 388 height 18
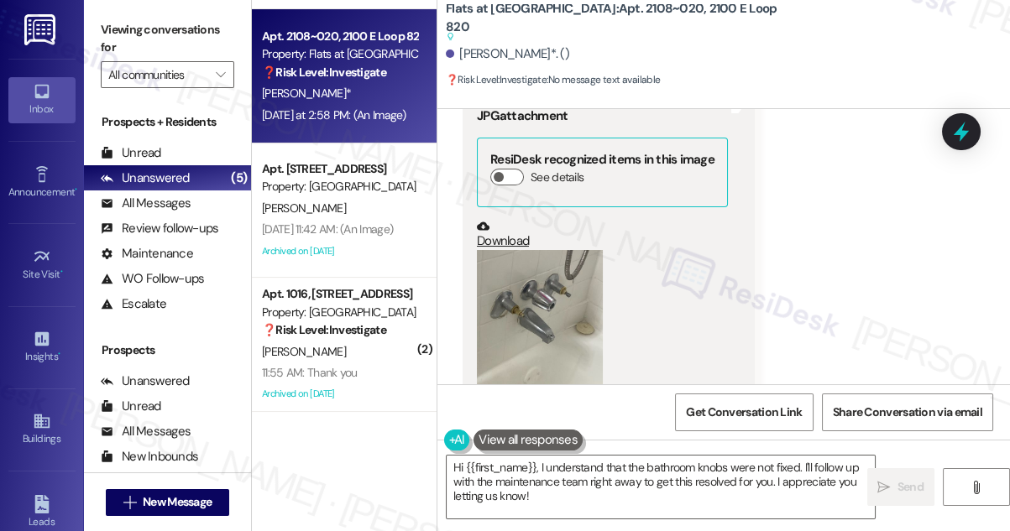
scroll to position [3878, 0]
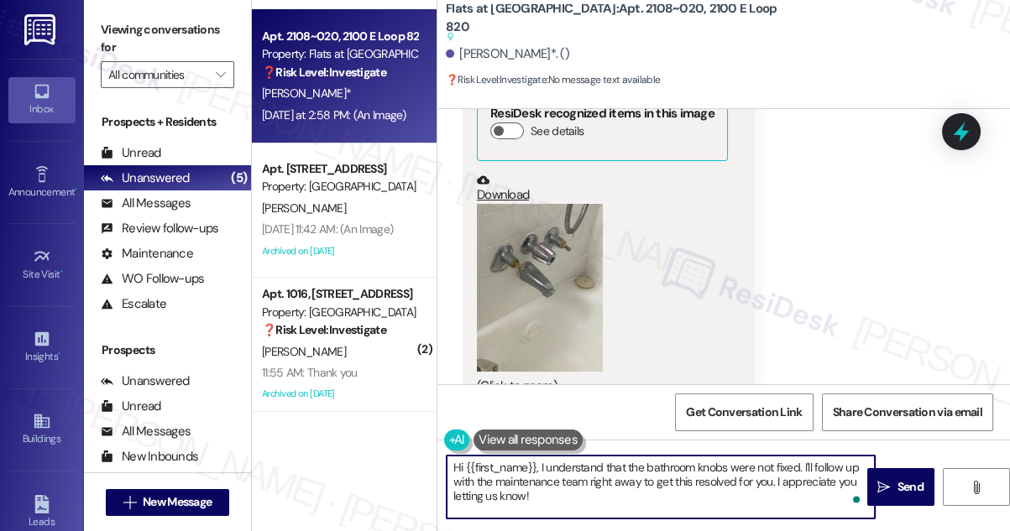
drag, startPoint x: 800, startPoint y: 466, endPoint x: 774, endPoint y: 479, distance: 28.9
click at [774, 479] on textarea "Hi {{first_name}}, I understand that the bathroom knobs were not fixed. I'll fo…" at bounding box center [661, 487] width 428 height 63
drag, startPoint x: 707, startPoint y: 498, endPoint x: 524, endPoint y: 500, distance: 183.0
click at [524, 500] on textarea "Hi {{first_name}}, I understand that the bathroom knobs were not fixed. Can you…" at bounding box center [661, 487] width 428 height 63
drag, startPoint x: 683, startPoint y: 497, endPoint x: 825, endPoint y: 479, distance: 143.9
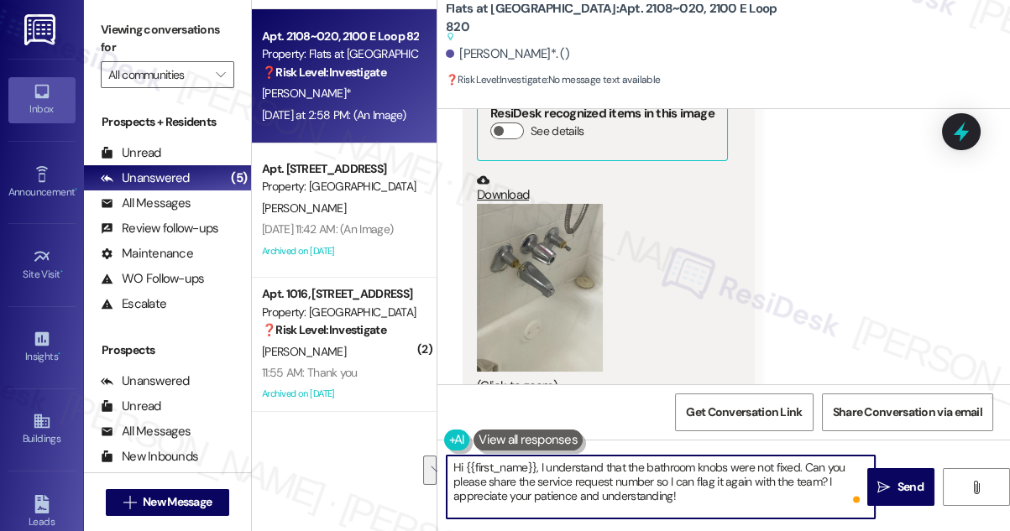
click at [825, 479] on textarea "Hi {{first_name}}, I understand that the bathroom knobs were not fixed. Can you…" at bounding box center [661, 487] width 428 height 63
drag, startPoint x: 602, startPoint y: 465, endPoint x: 542, endPoint y: 465, distance: 60.4
click at [542, 465] on textarea "Hi {{first_name}}, I understand that the bathroom knobs were not fixed. Can you…" at bounding box center [661, 487] width 428 height 63
click at [817, 462] on textarea "Hi {{first_name}}, I'm sorry to hear that the bathroom knobs were not fixed. Ca…" at bounding box center [661, 487] width 428 height 63
click at [813, 464] on textarea "Hi {{first_name}}, I'm sorry to hear that the bathroom knobs were not fixed. Ca…" at bounding box center [661, 487] width 428 height 63
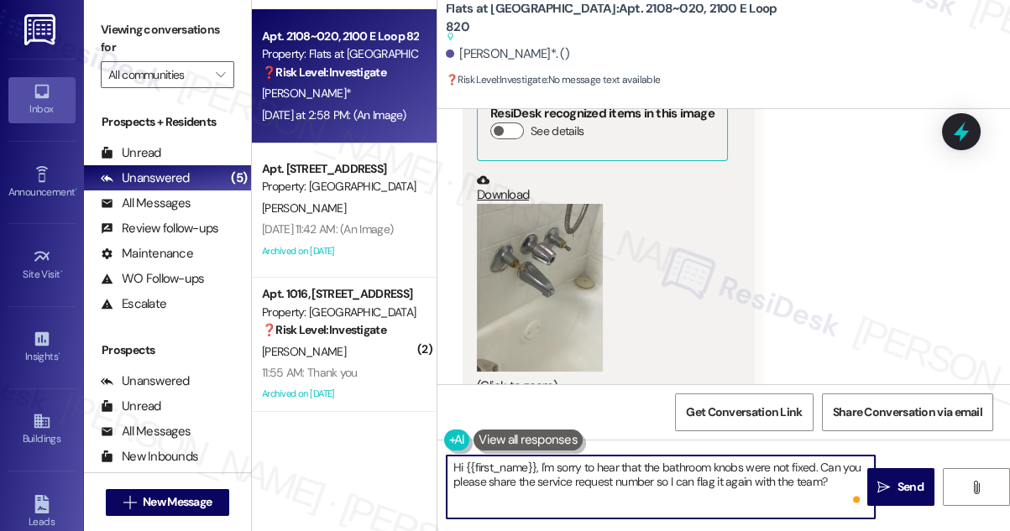
click at [625, 463] on textarea "Hi {{first_name}}, I'm sorry to hear that the bathroom knobs were not fixed. Ca…" at bounding box center [661, 487] width 428 height 63
type textarea "Hi {{first_name}}, I'm sorry to hear that the bathroom knobs were not fixed. Ca…"
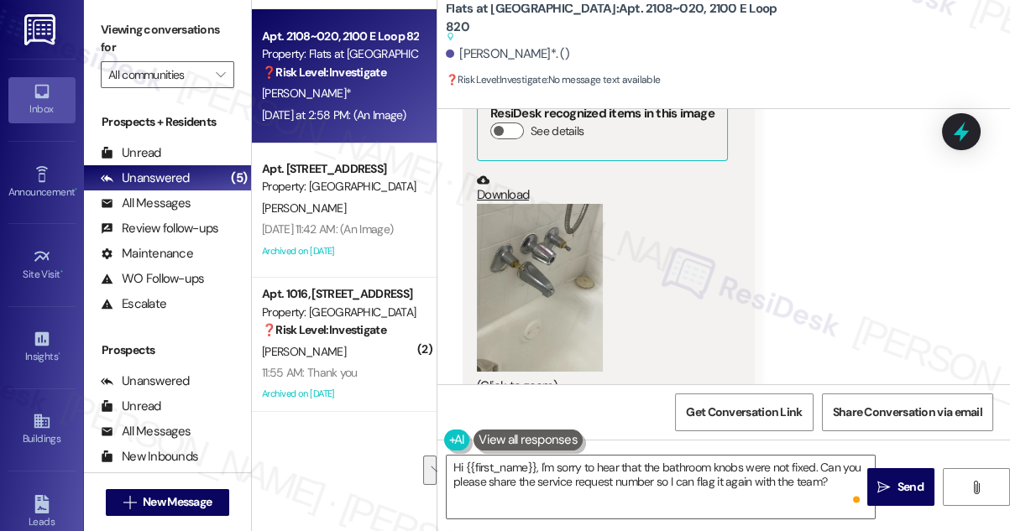
click at [841, 337] on div "Received via SMS [PERSON_NAME]* [DATE] at 2:58 PM They never came out and fix m…" at bounding box center [723, 143] width 573 height 556
click at [637, 479] on textarea "Hi {{first_name}}, I'm sorry to hear that the bathroom knobs were not fixed. Ca…" at bounding box center [661, 487] width 428 height 63
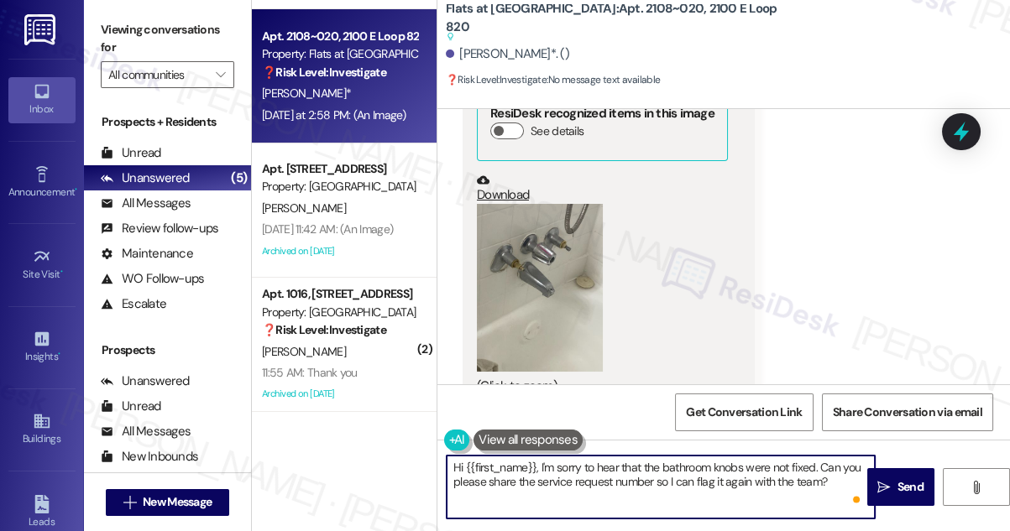
click at [637, 479] on textarea "Hi {{first_name}}, I'm sorry to hear that the bathroom knobs were not fixed. Ca…" at bounding box center [661, 487] width 428 height 63
click at [810, 483] on textarea "Hi {{first_name}}, I'm sorry to hear that the bathroom knobs were not fixed. Ca…" at bounding box center [661, 487] width 428 height 63
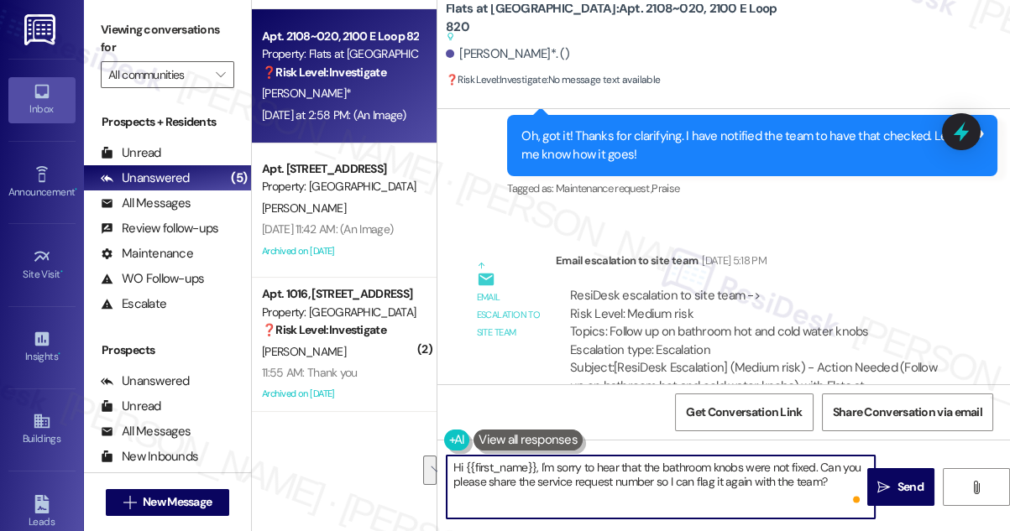
scroll to position [3191, 0]
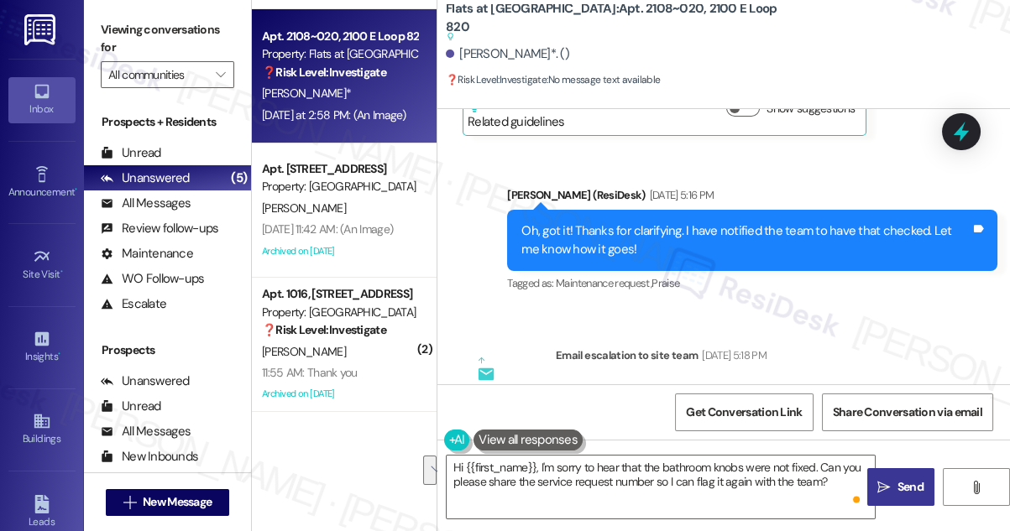
click at [887, 489] on icon "" at bounding box center [883, 487] width 13 height 13
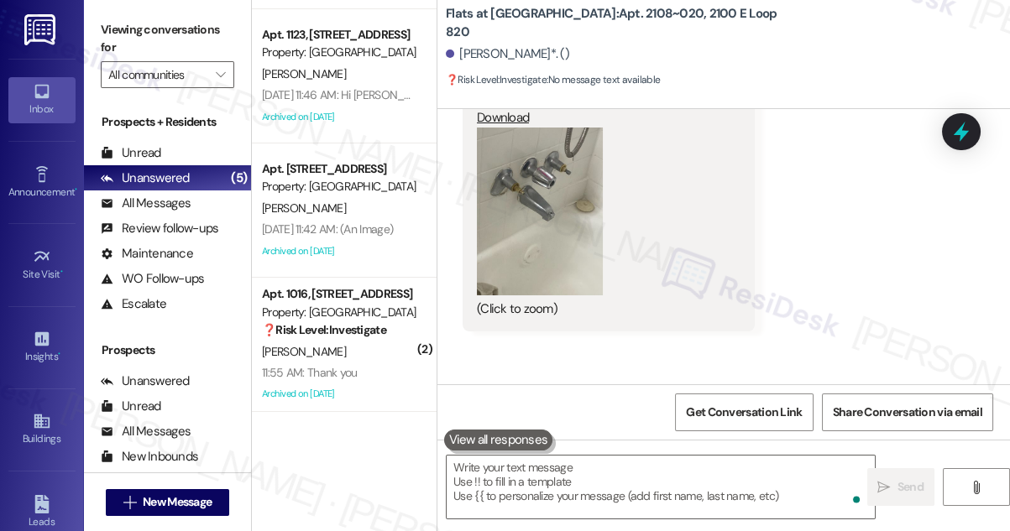
scroll to position [3963, 0]
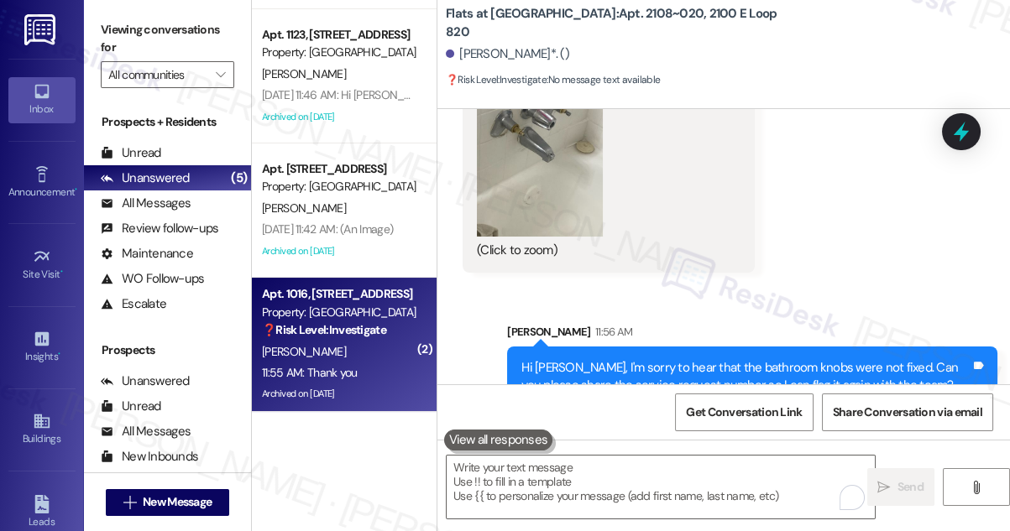
click at [374, 367] on div "11:55 AM: Thank you 11:55 AM: Thank you" at bounding box center [339, 373] width 159 height 21
type textarea "Fetching suggested responses. Please feel free to read through the conversation…"
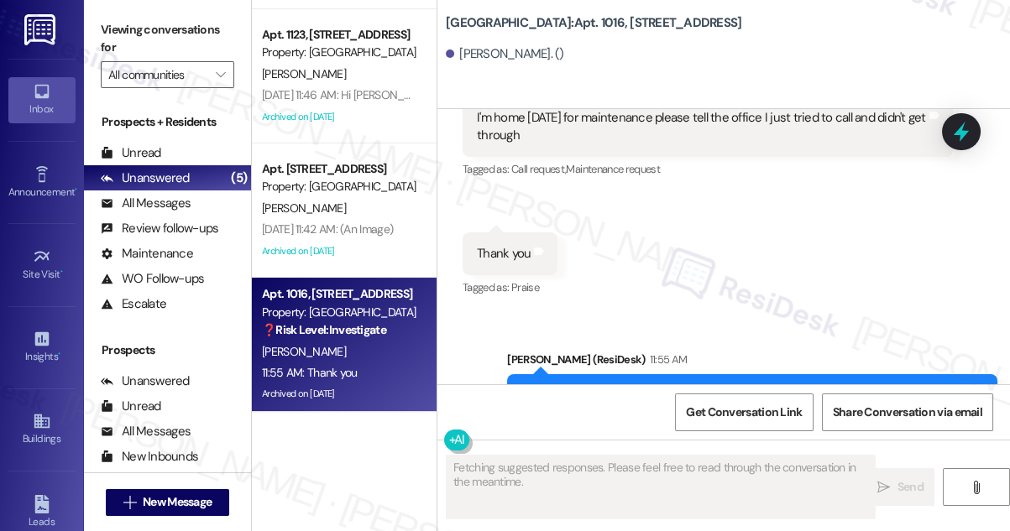
scroll to position [62495, 0]
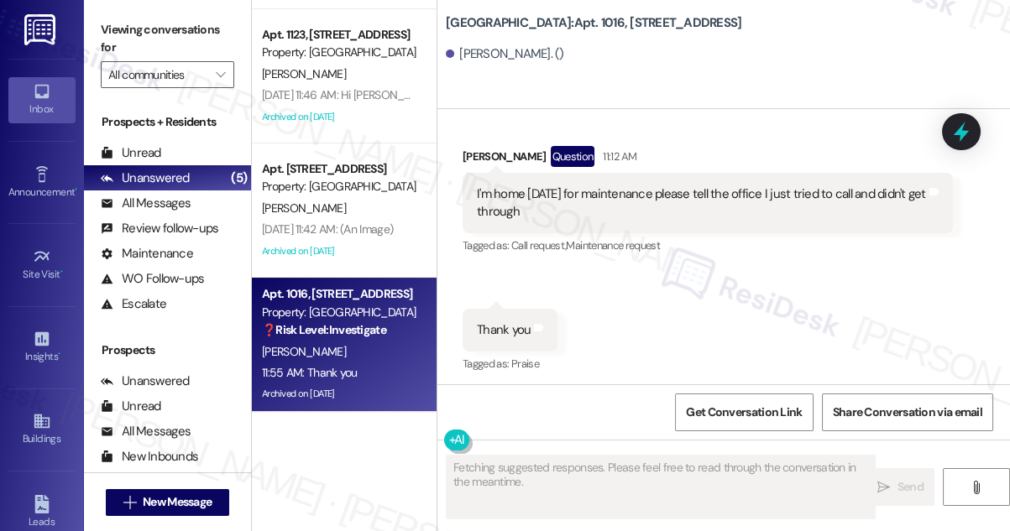
click at [586, 463] on div "Hi [PERSON_NAME], thanks for letting us know you're available [DATE]! I'll info…" at bounding box center [745, 490] width 449 height 54
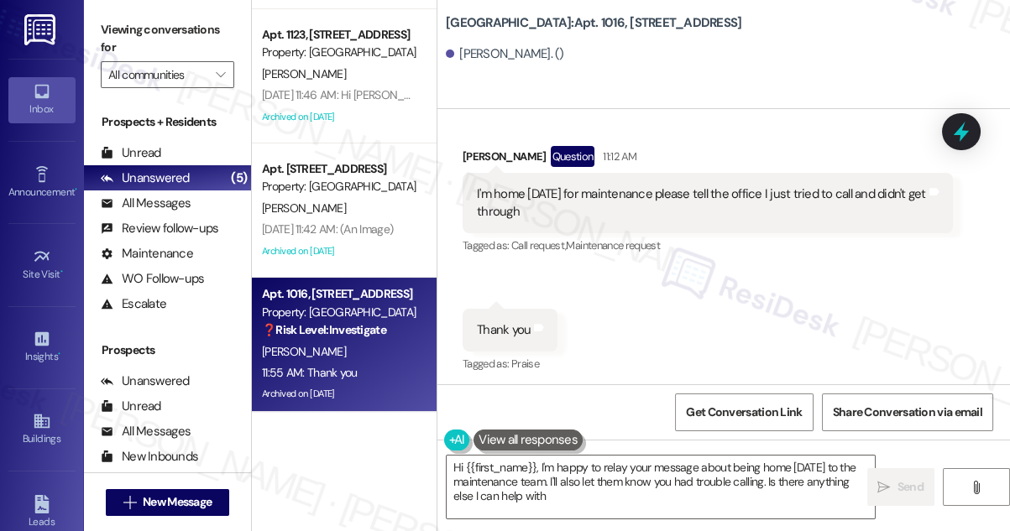
type textarea "Hi {{first_name}}, I'm happy to relay your message about being home [DATE] to t…"
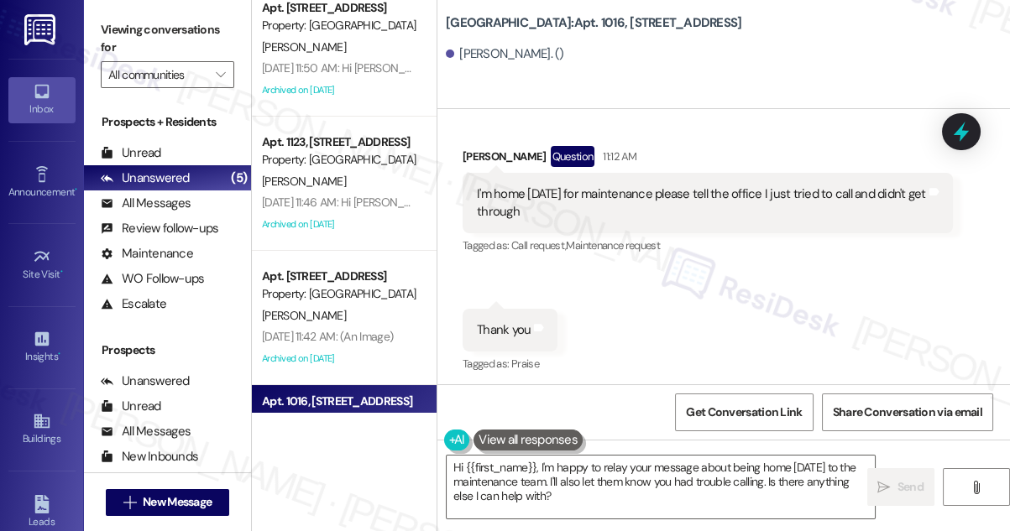
scroll to position [0, 0]
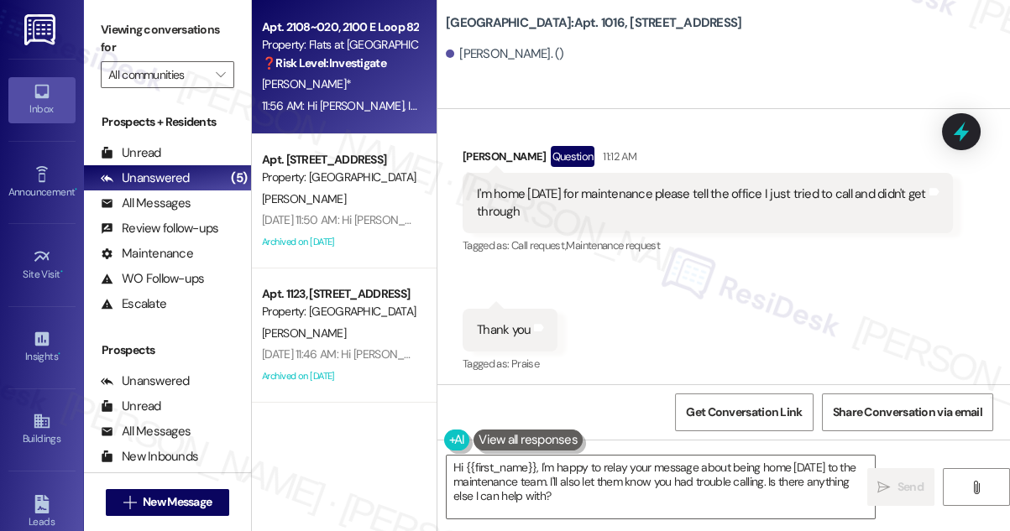
click at [369, 123] on div "Apt. 2108~020, 2100 E Loop 820 Property: Flats at [GEOGRAPHIC_DATA] ❓ Risk Leve…" at bounding box center [344, 67] width 185 height 134
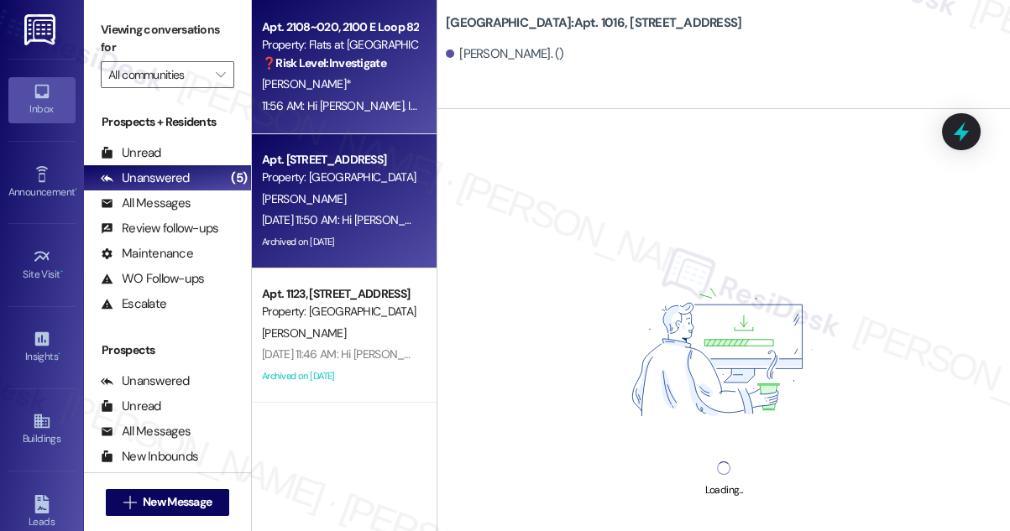
click at [364, 189] on div "[PERSON_NAME]" at bounding box center [339, 199] width 159 height 21
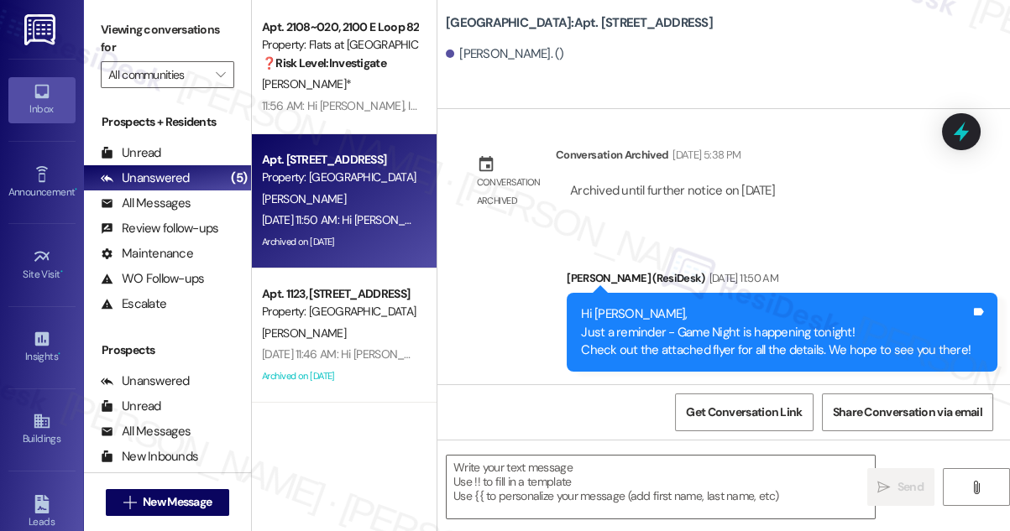
scroll to position [3971, 0]
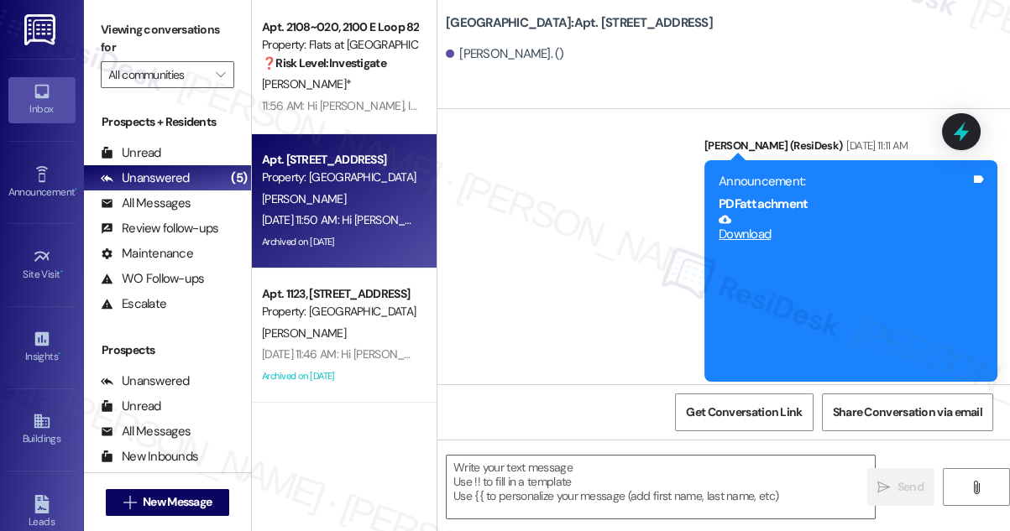
type textarea "Fetching suggested responses. Please feel free to read through the conversation…"
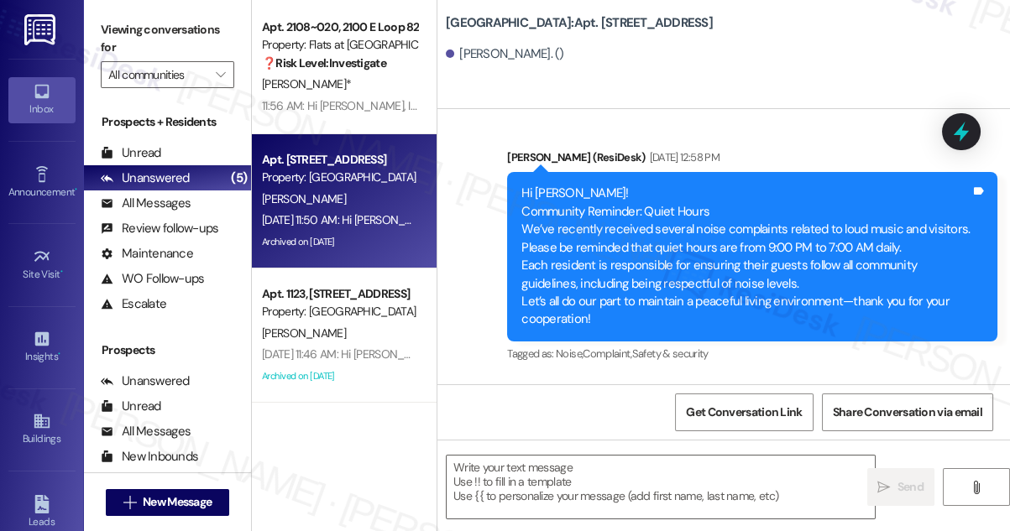
scroll to position [3665, 0]
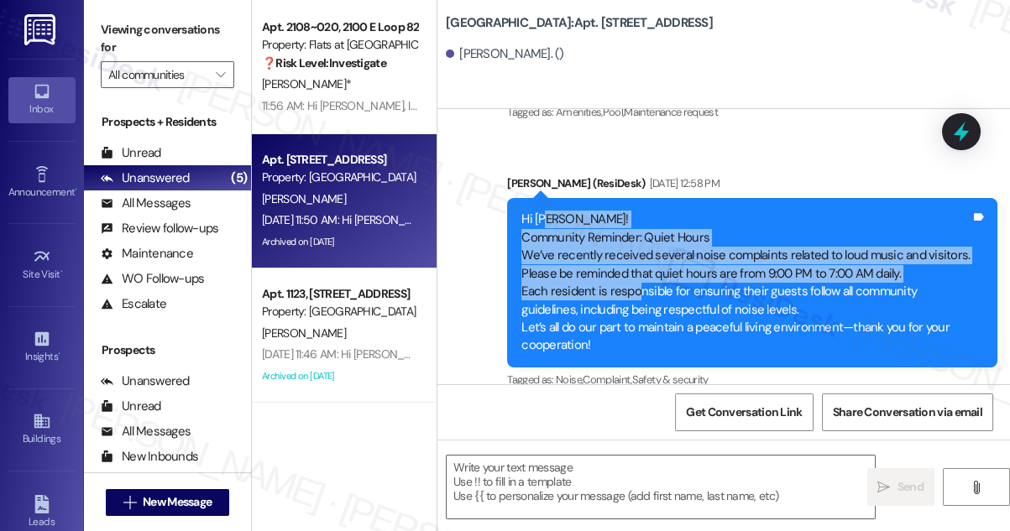
drag, startPoint x: 547, startPoint y: 216, endPoint x: 635, endPoint y: 290, distance: 114.4
click at [634, 288] on div "Hi [PERSON_NAME]! Community Reminder: Quiet Hours We’ve recently received sever…" at bounding box center [745, 283] width 449 height 144
click at [635, 290] on div "Hi [PERSON_NAME]! Community Reminder: Quiet Hours We’ve recently received sever…" at bounding box center [745, 283] width 449 height 144
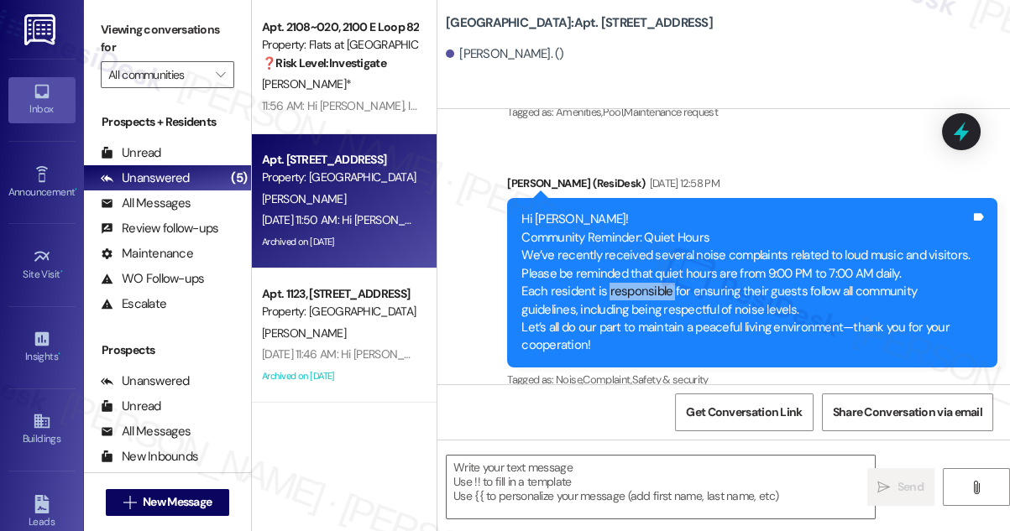
click at [635, 290] on div "Hi [PERSON_NAME]! Community Reminder: Quiet Hours We’ve recently received sever…" at bounding box center [745, 283] width 449 height 144
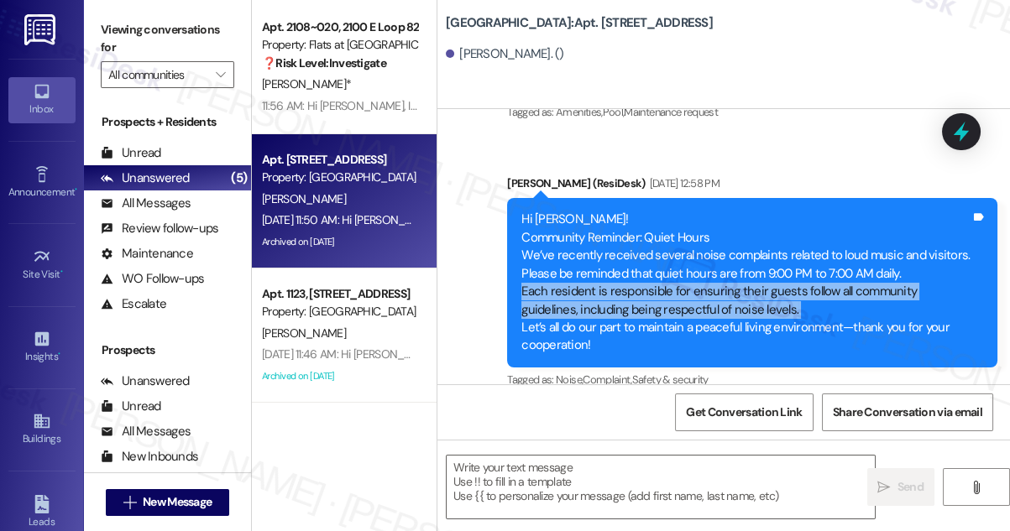
click at [635, 290] on div "Hi [PERSON_NAME]! Community Reminder: Quiet Hours We’ve recently received sever…" at bounding box center [745, 283] width 449 height 144
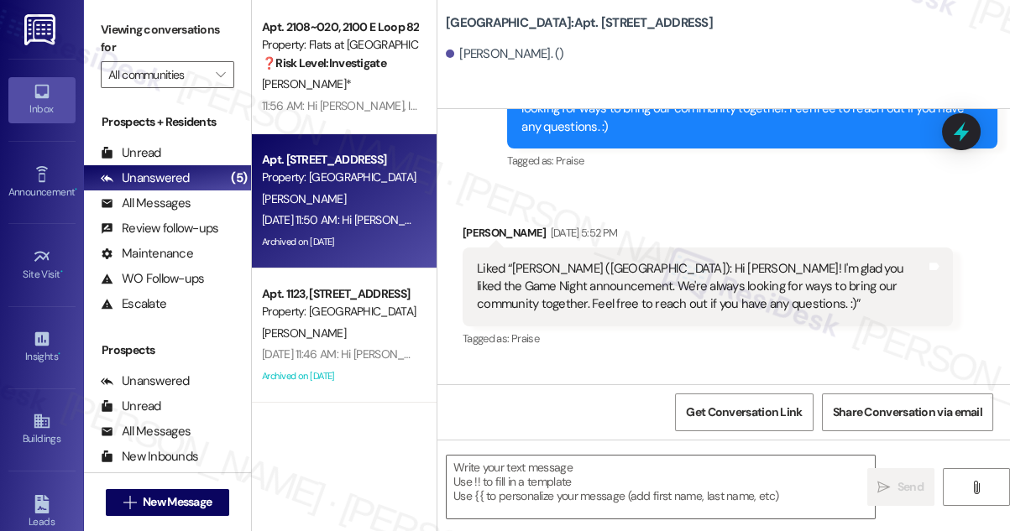
scroll to position [7896, 0]
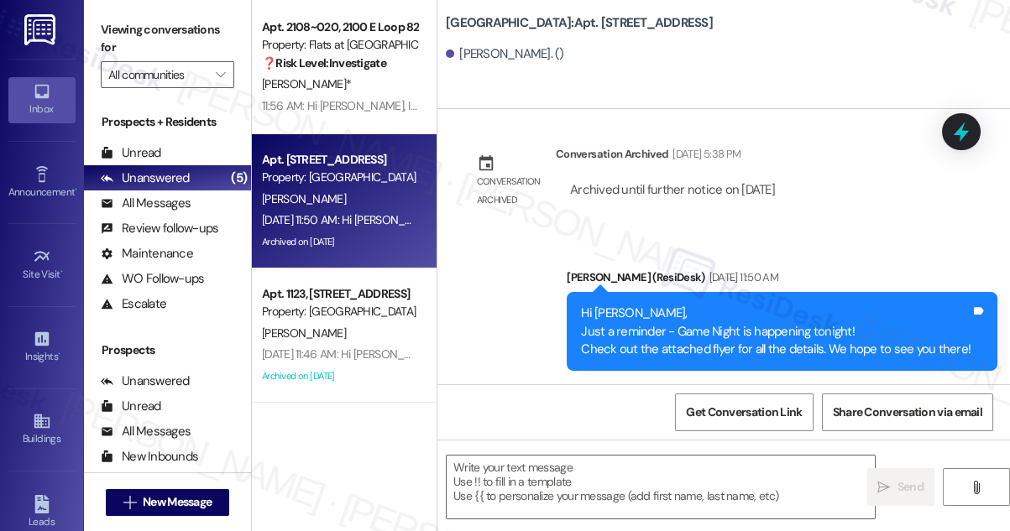
click at [129, 29] on label "Viewing conversations for" at bounding box center [167, 39] width 133 height 44
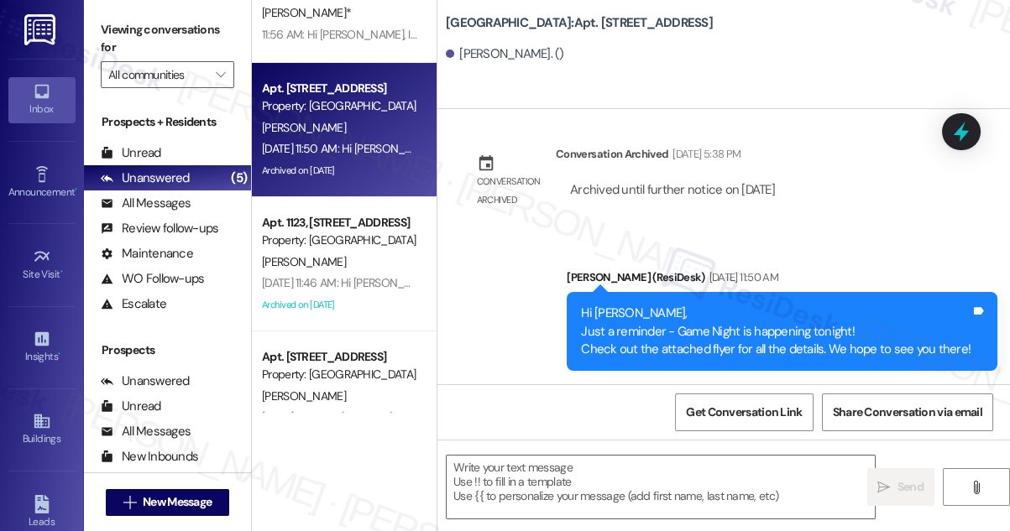
scroll to position [259, 0]
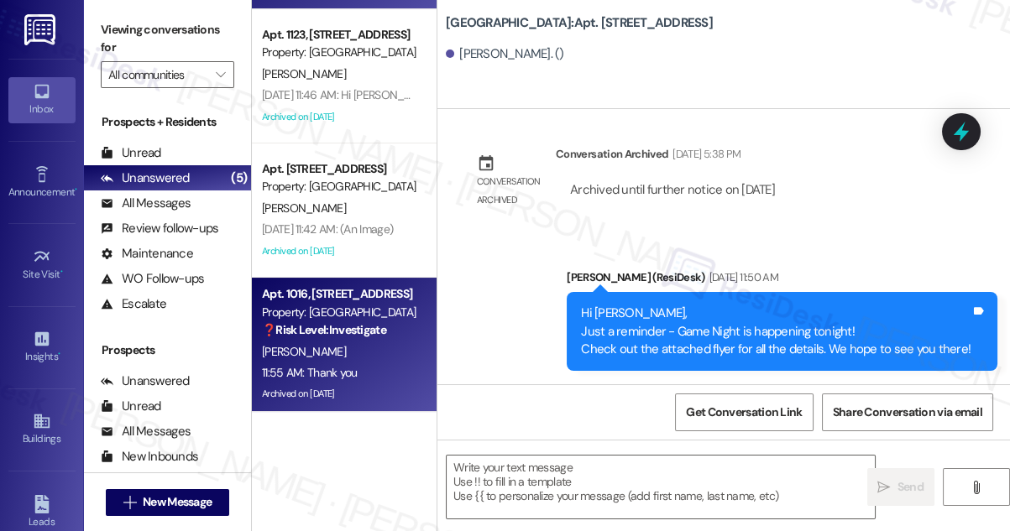
click at [331, 313] on div "Property: [GEOGRAPHIC_DATA]" at bounding box center [339, 313] width 155 height 18
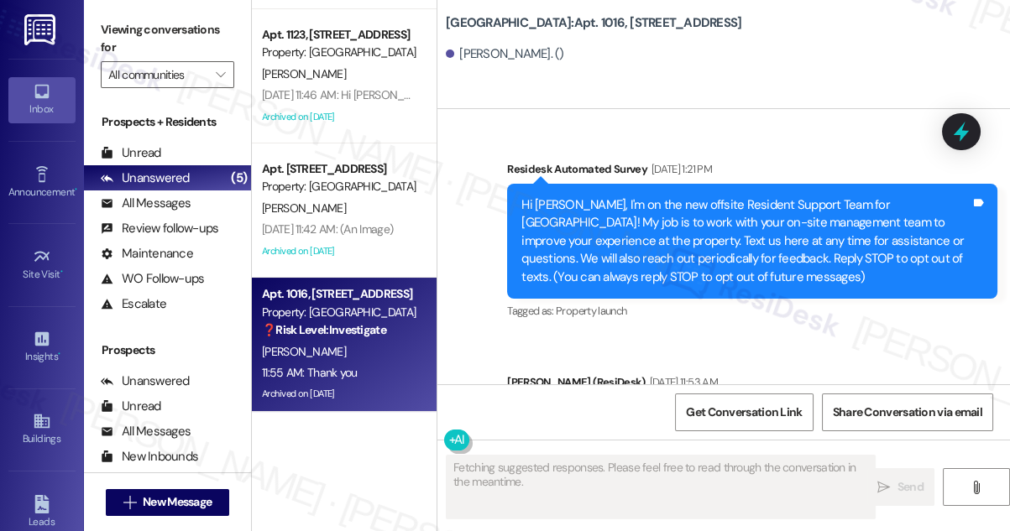
scroll to position [62648, 0]
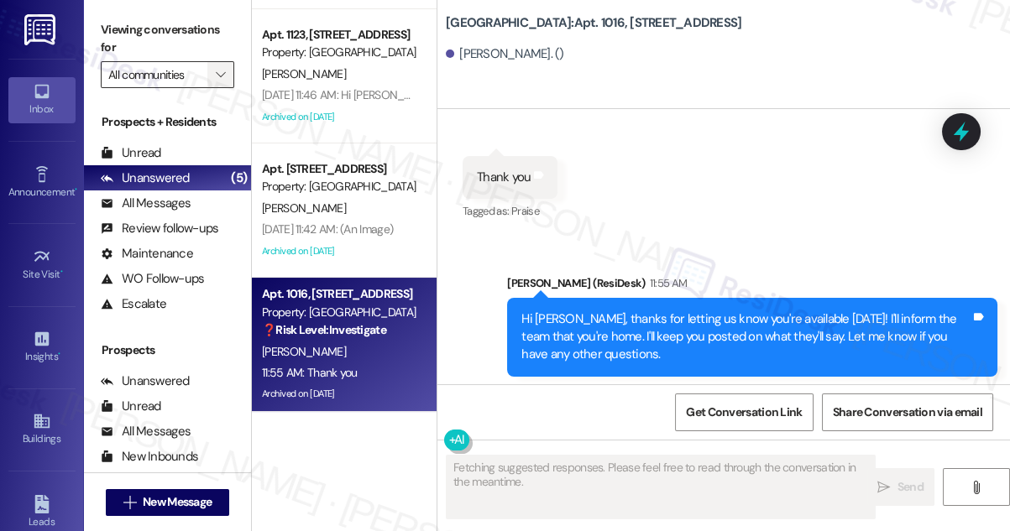
click at [214, 73] on span "" at bounding box center [220, 74] width 16 height 27
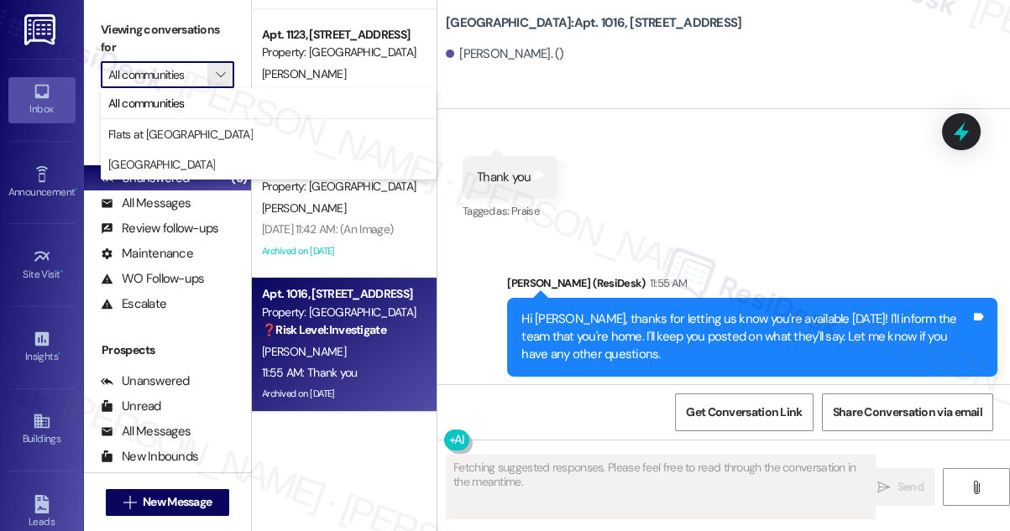
click at [497, 25] on b "[GEOGRAPHIC_DATA]: Apt. 1016, [STREET_ADDRESS]" at bounding box center [594, 23] width 296 height 18
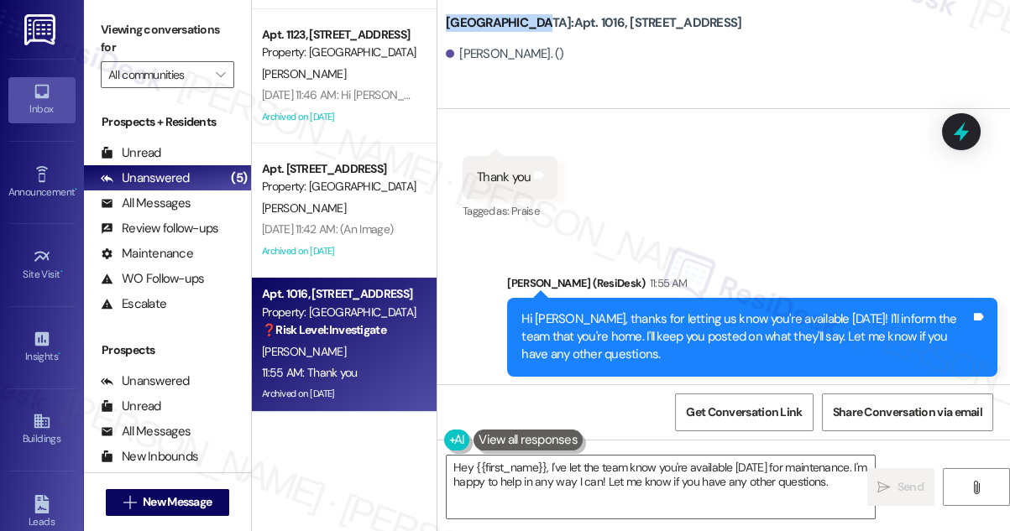
drag, startPoint x: 438, startPoint y: 22, endPoint x: 524, endPoint y: 23, distance: 85.6
click at [524, 23] on div "[GEOGRAPHIC_DATA]: Apt. 1016, [STREET_ADDRESS][PERSON_NAME]. ()" at bounding box center [723, 37] width 573 height 67
copy b "[GEOGRAPHIC_DATA]"
click at [118, 41] on label "Viewing conversations for" at bounding box center [167, 39] width 133 height 44
click at [155, 25] on label "Viewing conversations for" at bounding box center [167, 39] width 133 height 44
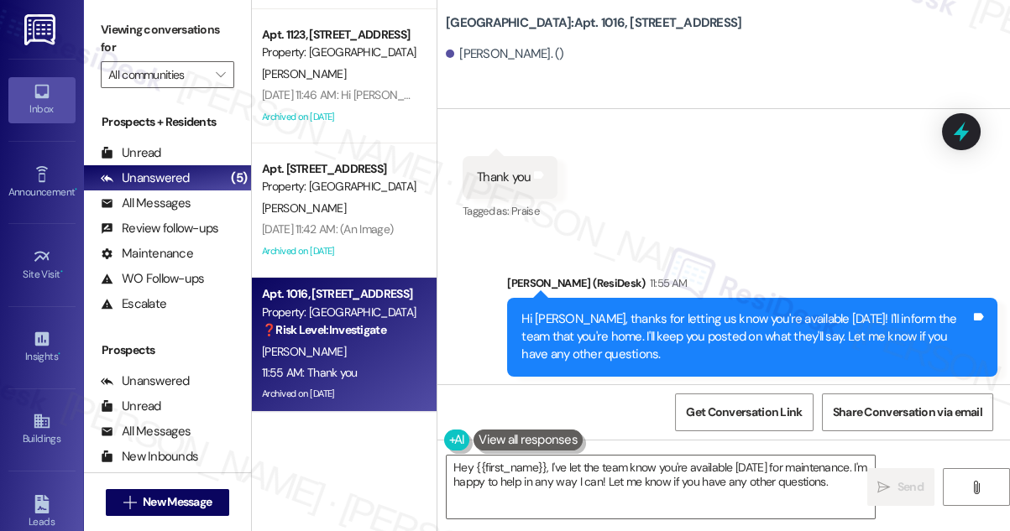
click at [110, 11] on div "Viewing conversations for All communities " at bounding box center [167, 52] width 167 height 105
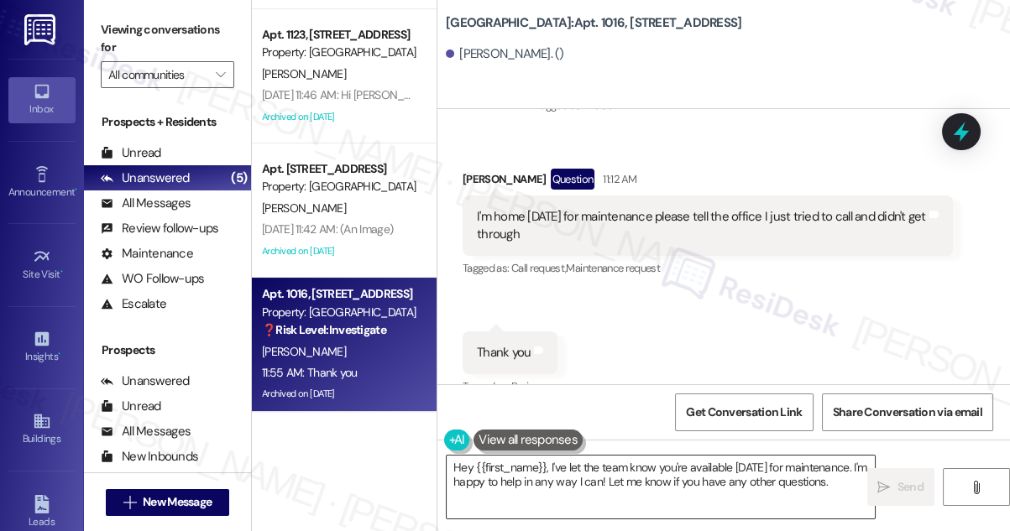
scroll to position [62420, 0]
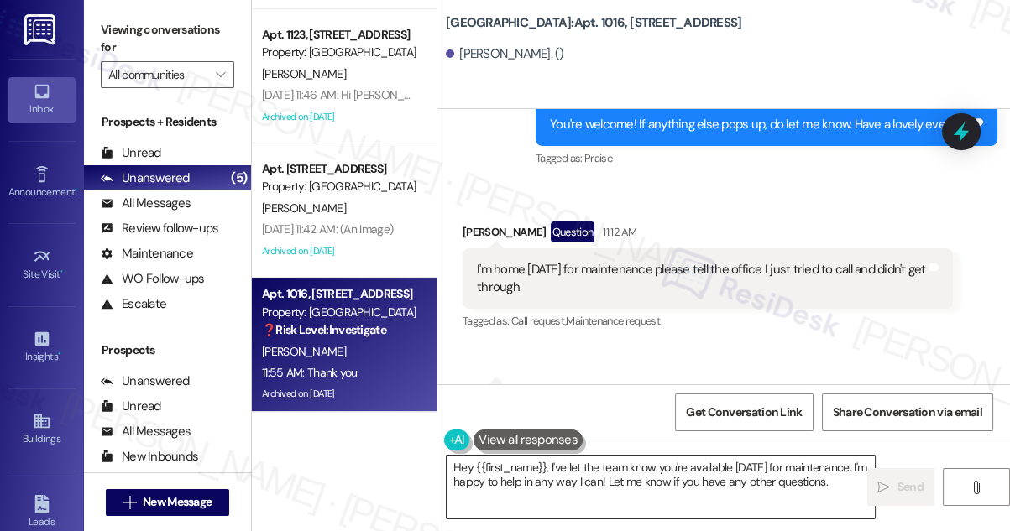
click at [598, 479] on textarea "Hey {{first_name}}, I've let the team know you're available [DATE] for maintena…" at bounding box center [661, 487] width 428 height 63
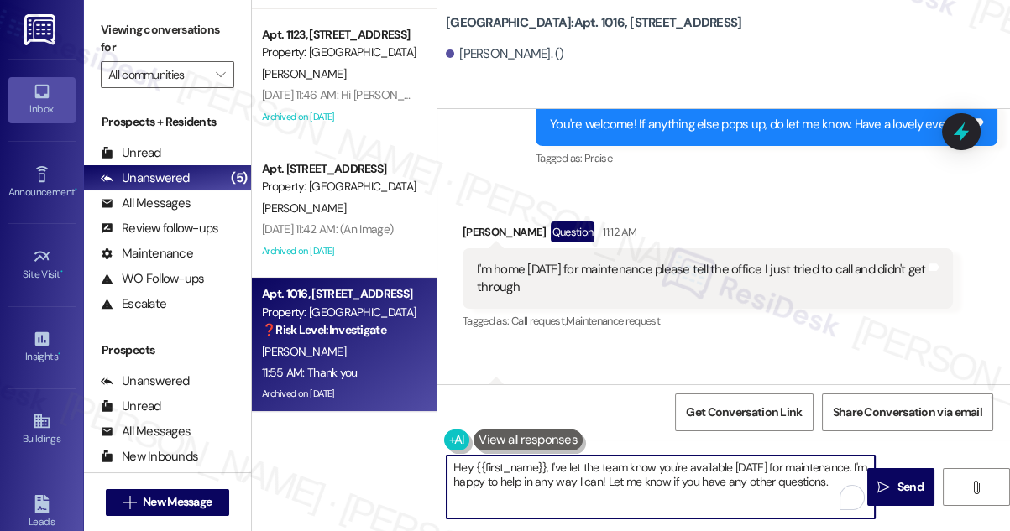
click at [598, 479] on textarea "Hey {{first_name}}, I've let the team know you're available [DATE] for maintena…" at bounding box center [661, 487] width 428 height 63
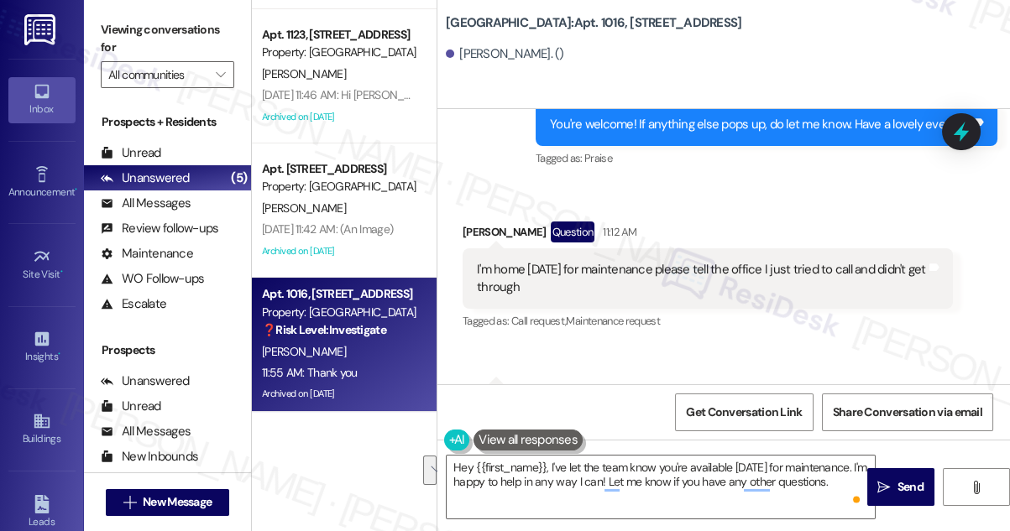
click at [153, 39] on label "Viewing conversations for" at bounding box center [167, 39] width 133 height 44
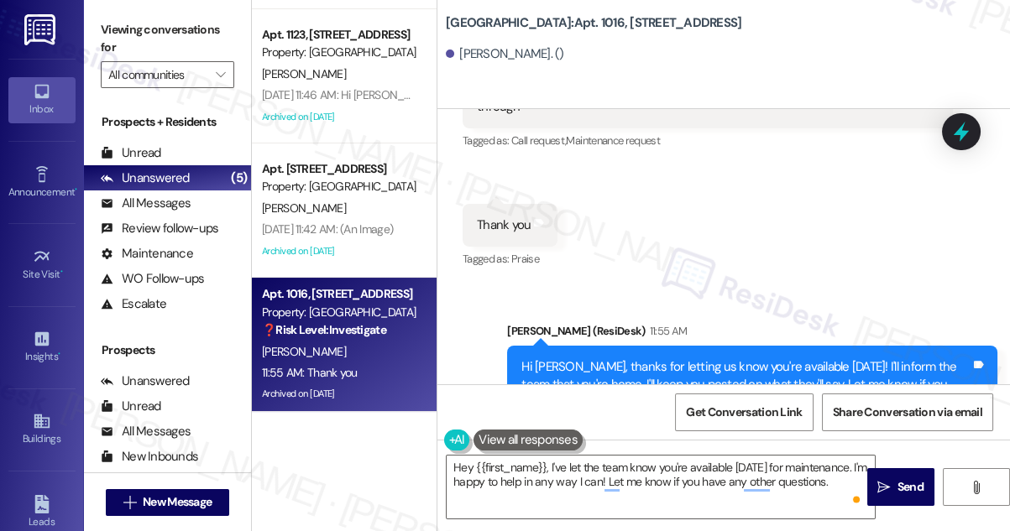
scroll to position [62649, 0]
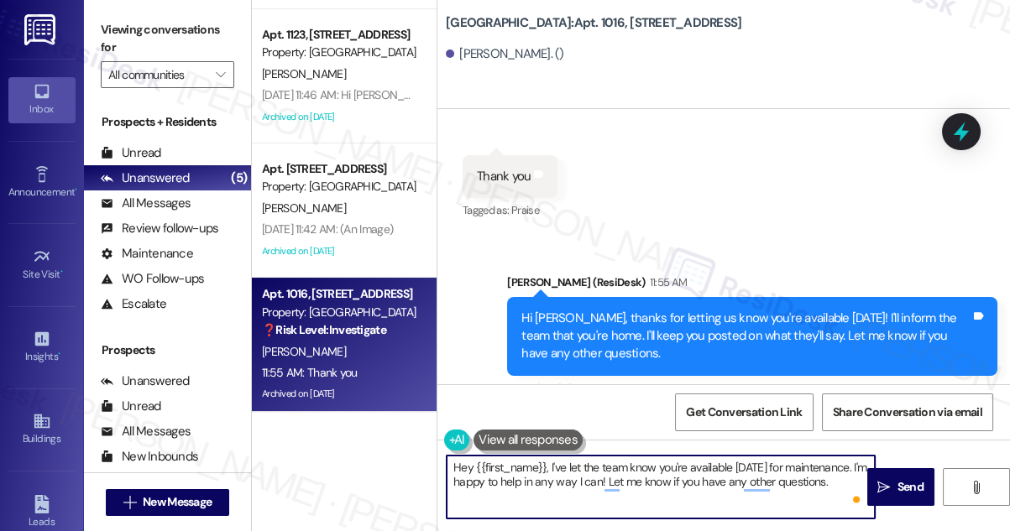
click at [583, 476] on textarea "Hey {{first_name}}, I've let the team know you're available [DATE] for maintena…" at bounding box center [661, 487] width 428 height 63
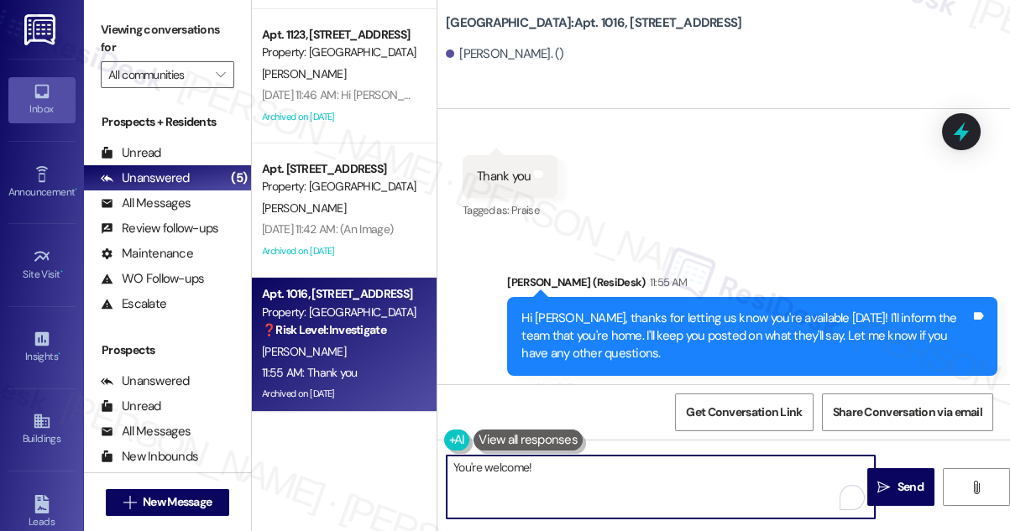
type textarea "You're welcome!"
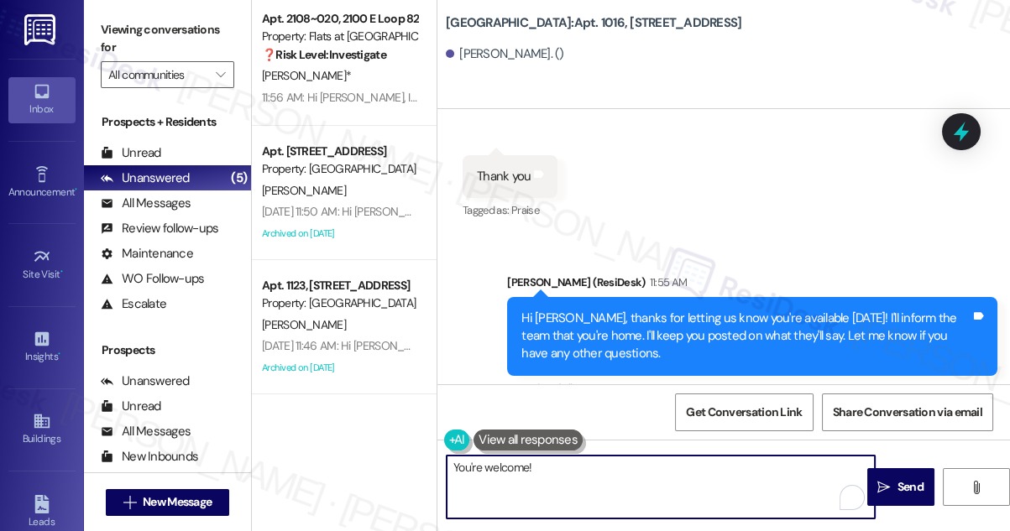
scroll to position [0, 0]
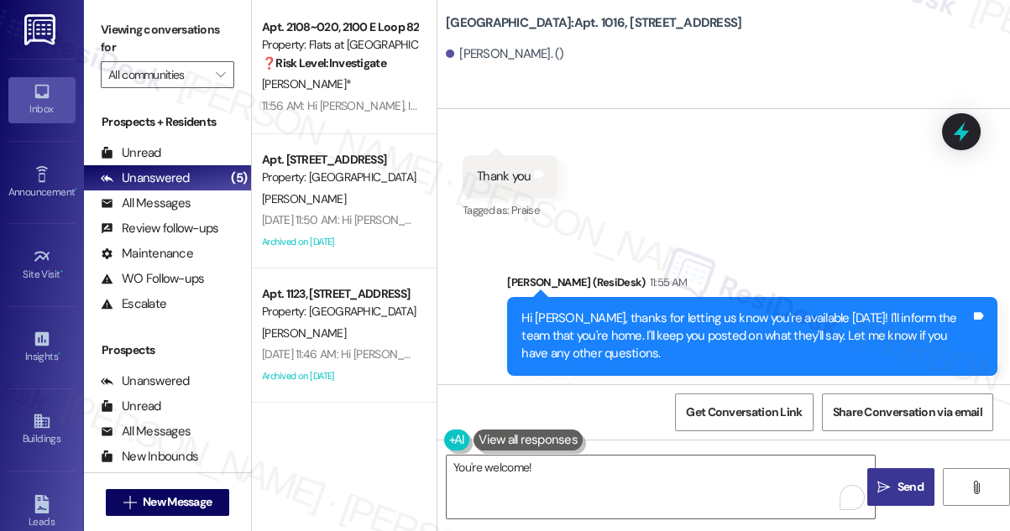
drag, startPoint x: 899, startPoint y: 489, endPoint x: 866, endPoint y: 481, distance: 33.8
click at [899, 489] on span "Send" at bounding box center [910, 488] width 26 height 18
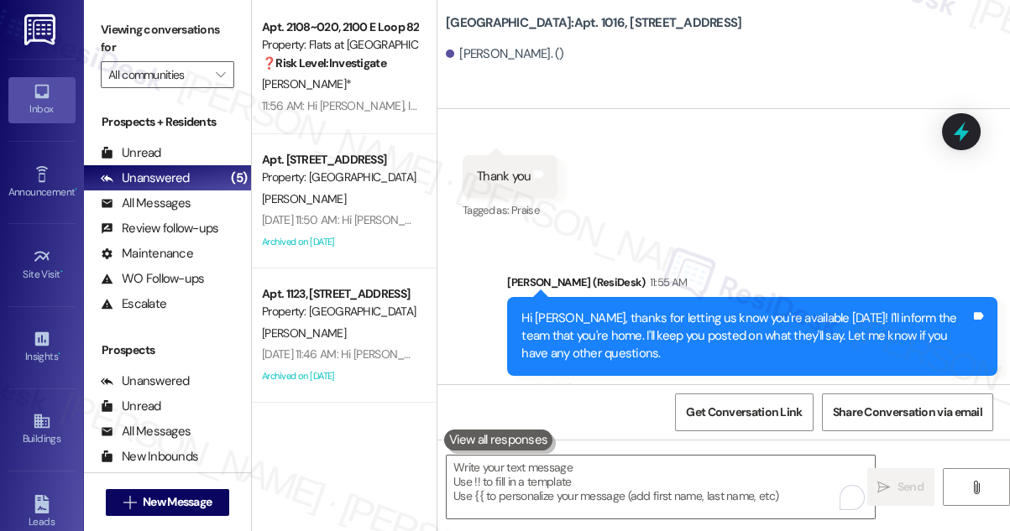
scroll to position [62648, 0]
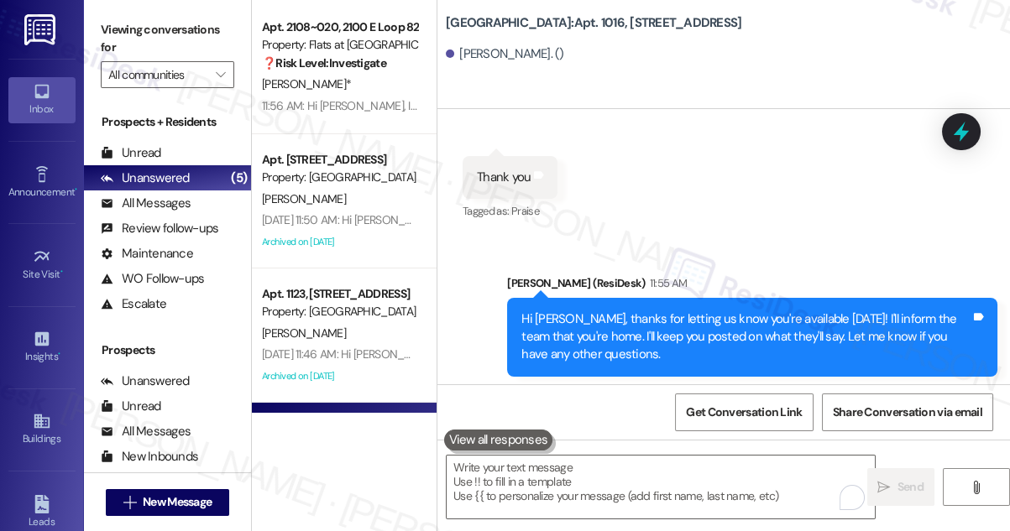
click at [118, 35] on label "Viewing conversations for" at bounding box center [167, 39] width 133 height 44
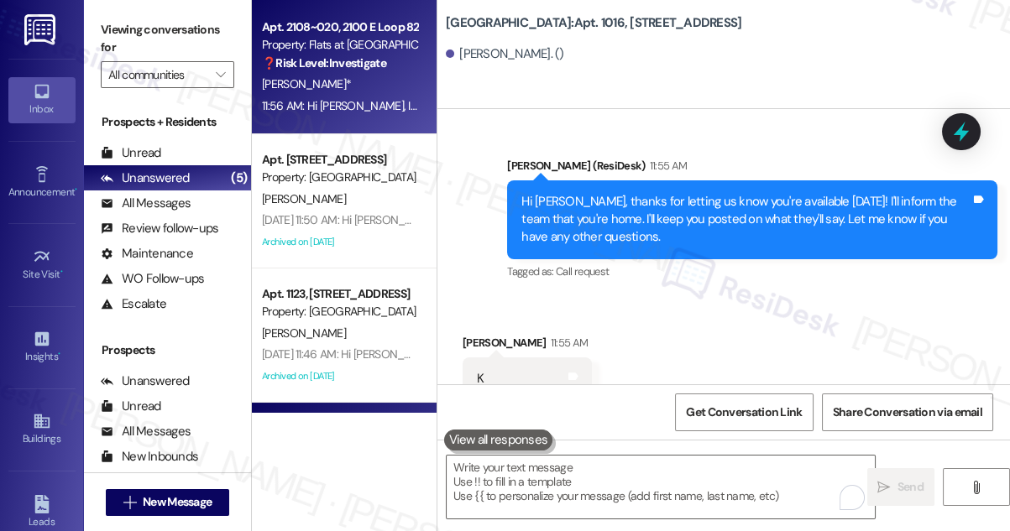
click at [343, 107] on div "11:56 AM: Hi [PERSON_NAME], I'm sorry to hear that the bathroom knobs were not …" at bounding box center [683, 105] width 842 height 15
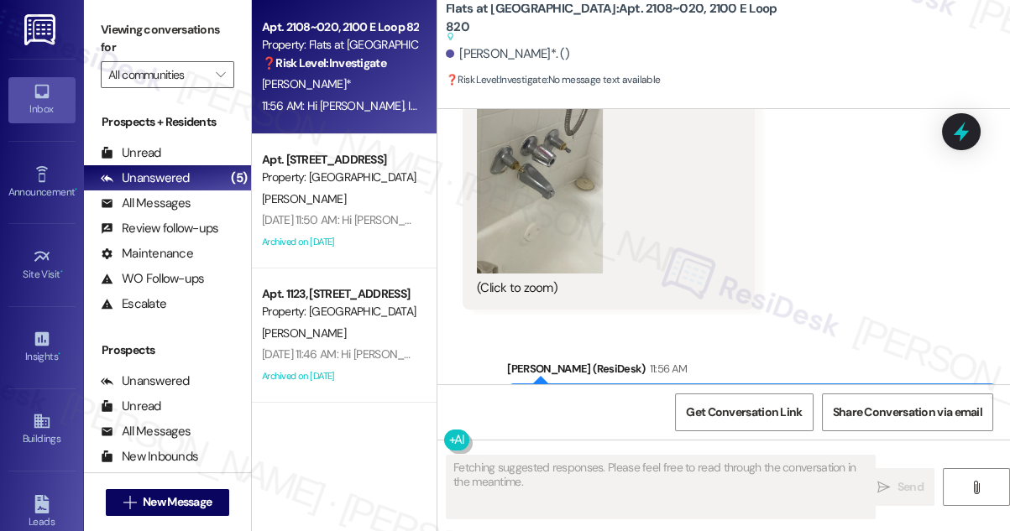
scroll to position [4038, 0]
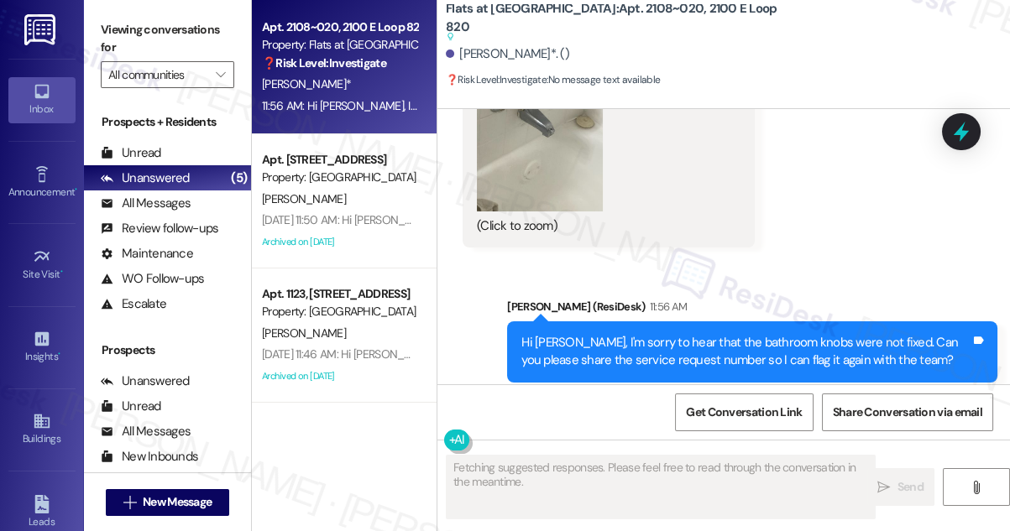
click at [724, 334] on div "Hi [PERSON_NAME], I'm sorry to hear that the bathroom knobs were not fixed. Can…" at bounding box center [745, 352] width 449 height 36
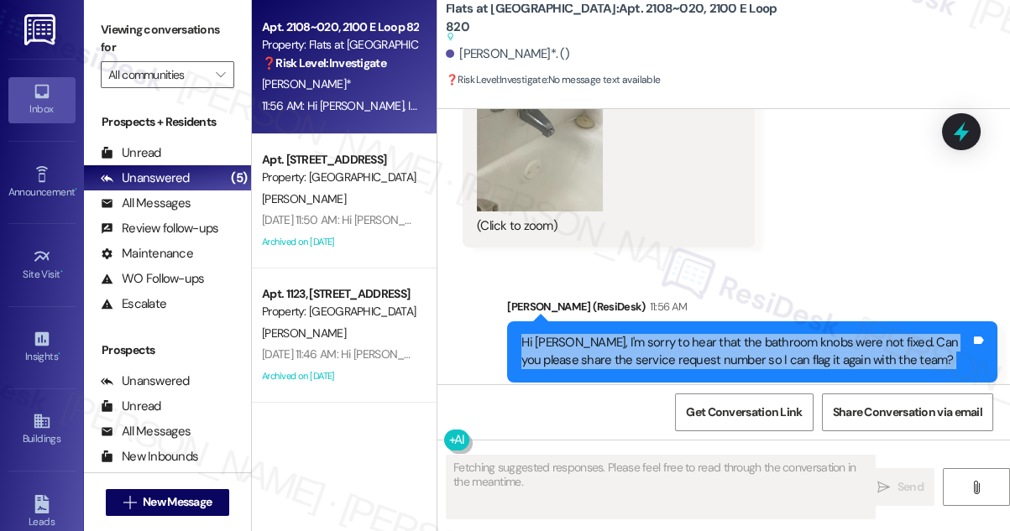
click at [724, 334] on div "Hi [PERSON_NAME], I'm sorry to hear that the bathroom knobs were not fixed. Can…" at bounding box center [745, 352] width 449 height 36
click at [786, 334] on div "Hi [PERSON_NAME], I'm sorry to hear that the bathroom knobs were not fixed. Can…" at bounding box center [745, 352] width 449 height 36
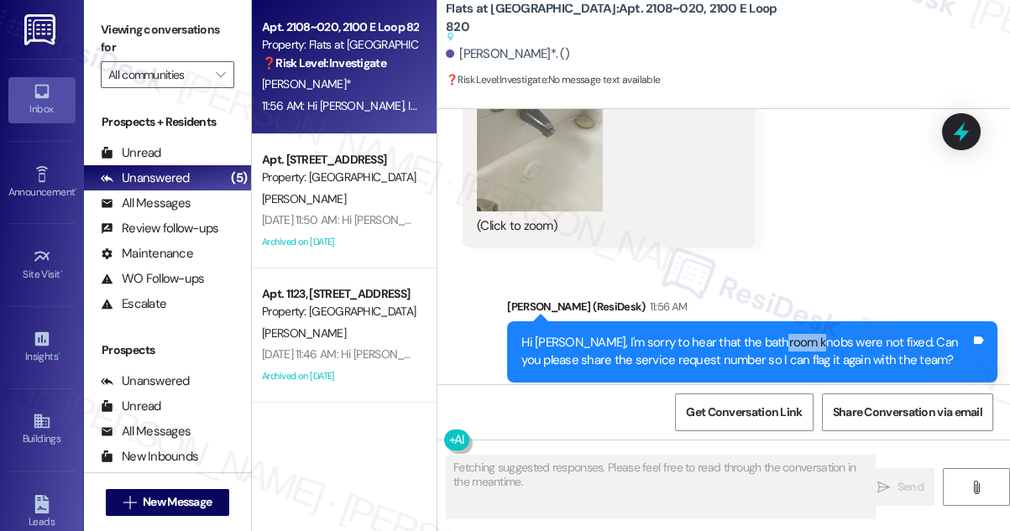
click at [786, 334] on div "Hi [PERSON_NAME], I'm sorry to hear that the bathroom knobs were not fixed. Can…" at bounding box center [745, 352] width 449 height 36
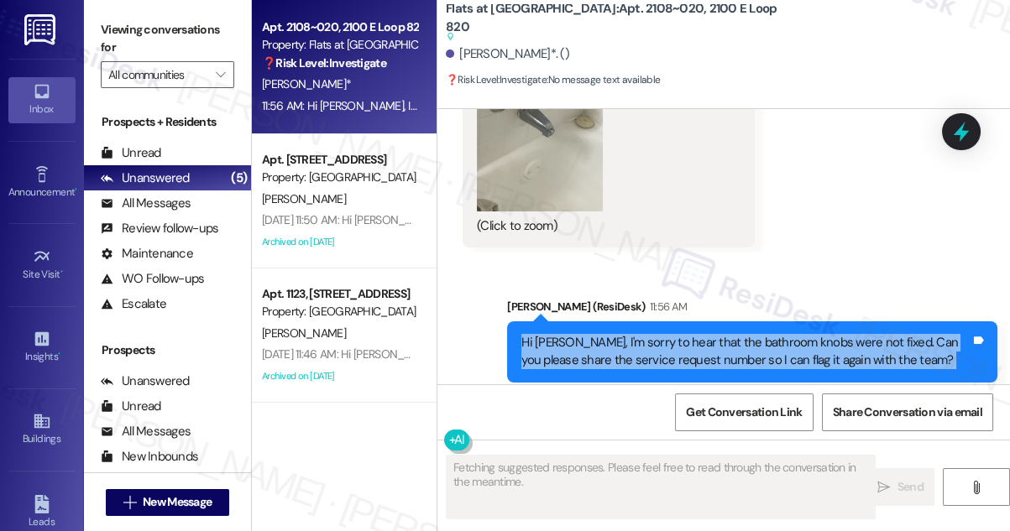
click at [786, 334] on div "Hi [PERSON_NAME], I'm sorry to hear that the bathroom knobs were not fixed. Can…" at bounding box center [745, 352] width 449 height 36
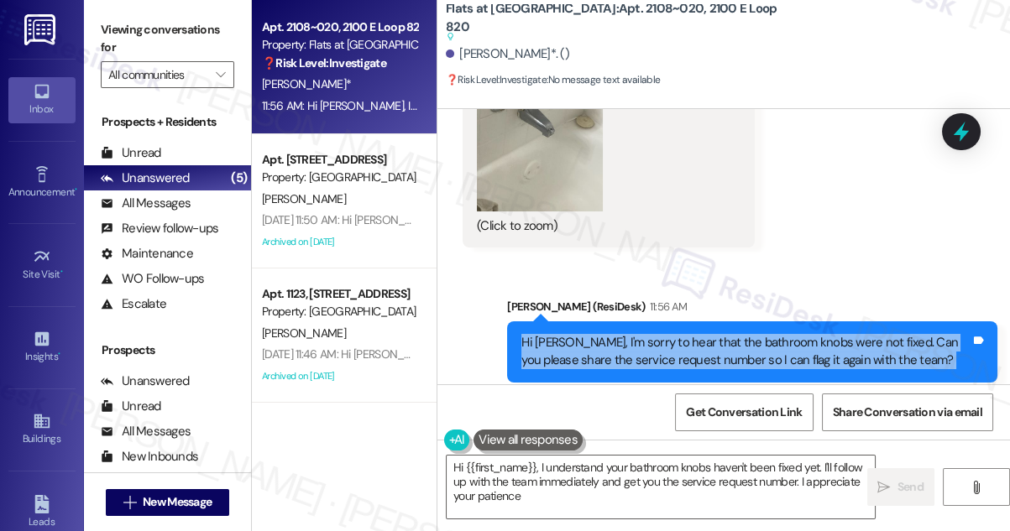
type textarea "Hi {{first_name}}, I understand your bathroom knobs haven't been fixed yet. I'l…"
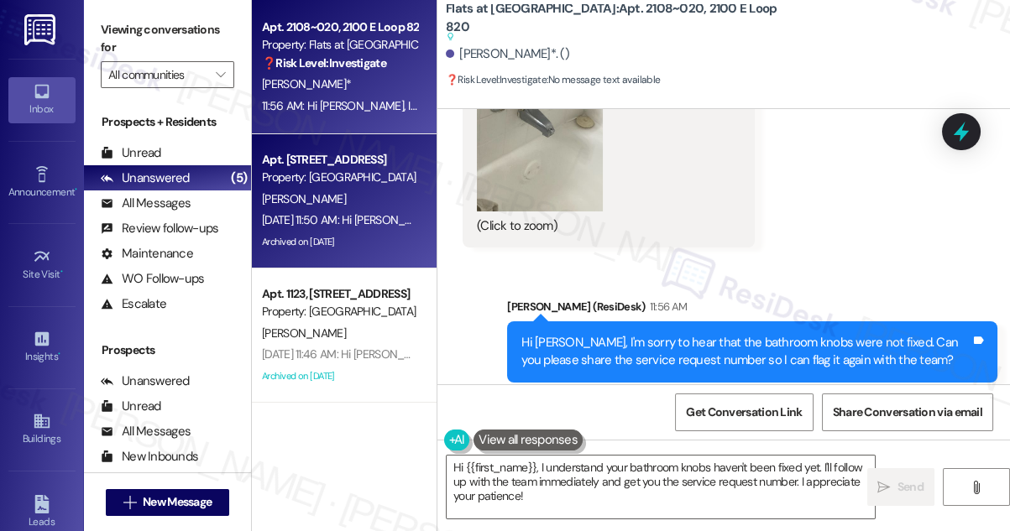
click at [351, 220] on div "[DATE] 11:50 AM: Hi [PERSON_NAME], Just a reminder - Game Night is happening to…" at bounding box center [657, 219] width 790 height 15
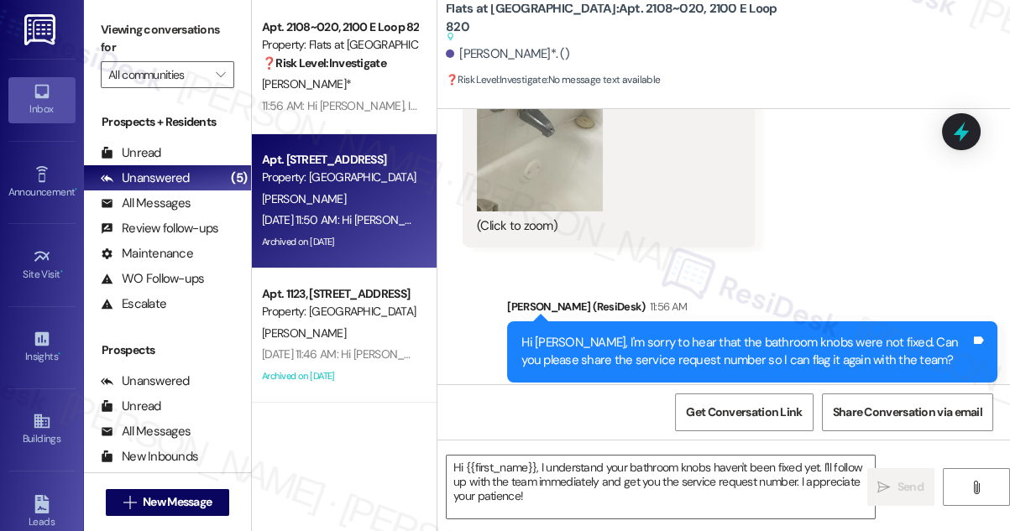
type textarea "Fetching suggested responses. Please feel free to read through the conversation…"
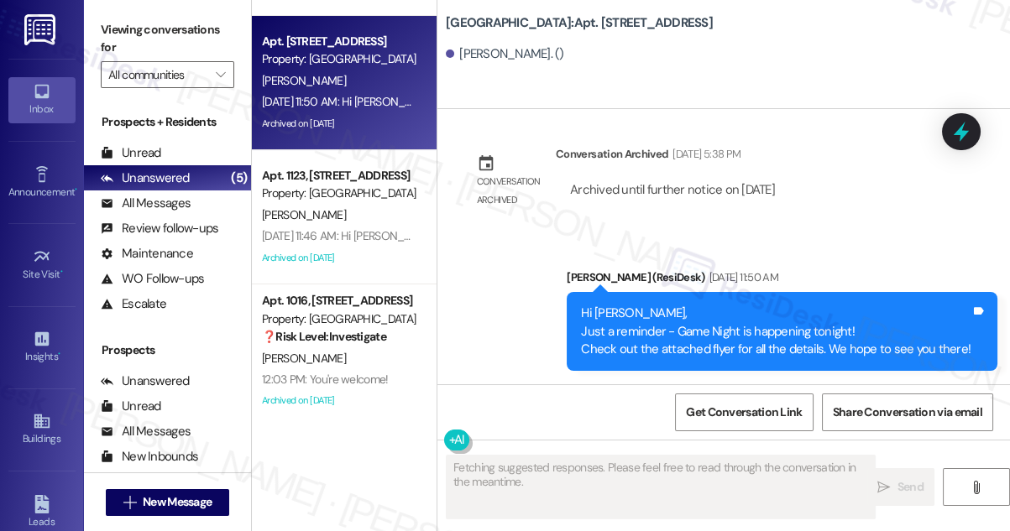
scroll to position [259, 0]
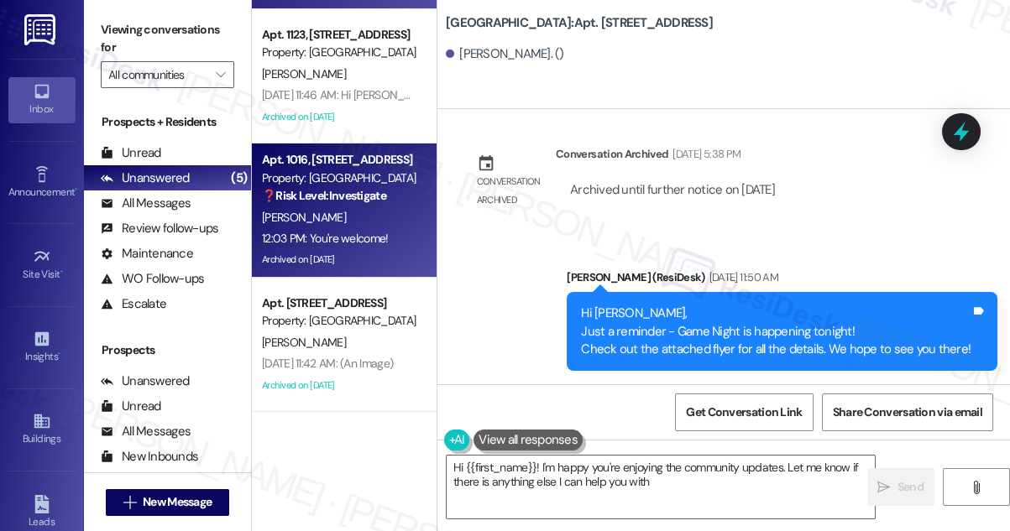
type textarea "Hi {{first_name}}! I'm happy you're enjoying the community updates. Let me know…"
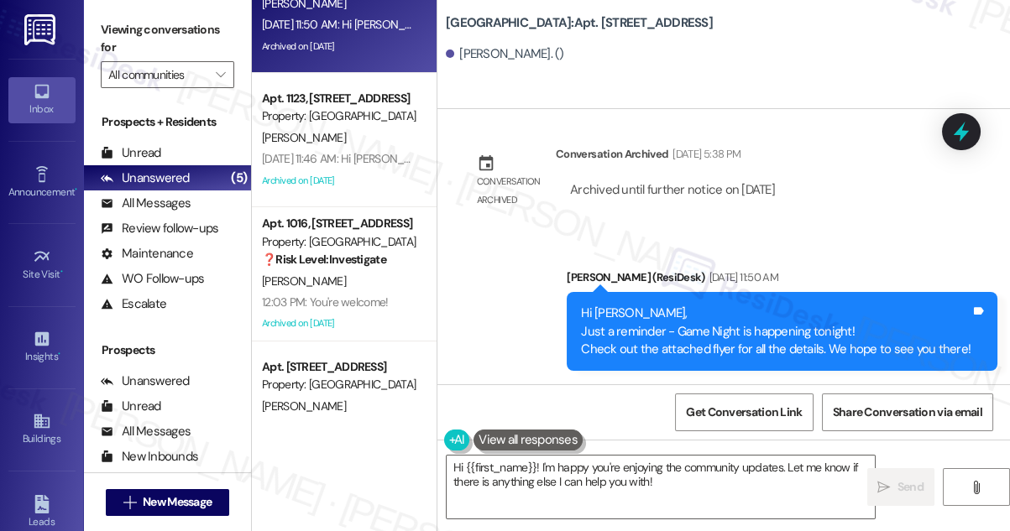
scroll to position [30, 0]
